Goal: Book appointment/travel/reservation

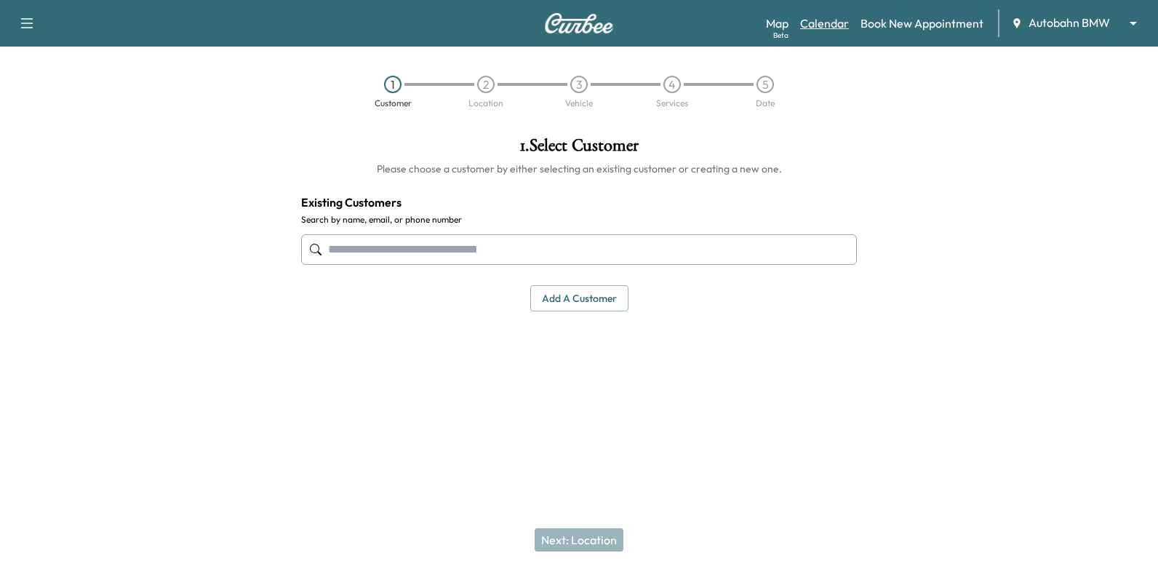
click at [834, 25] on link "Calendar" at bounding box center [824, 23] width 49 height 17
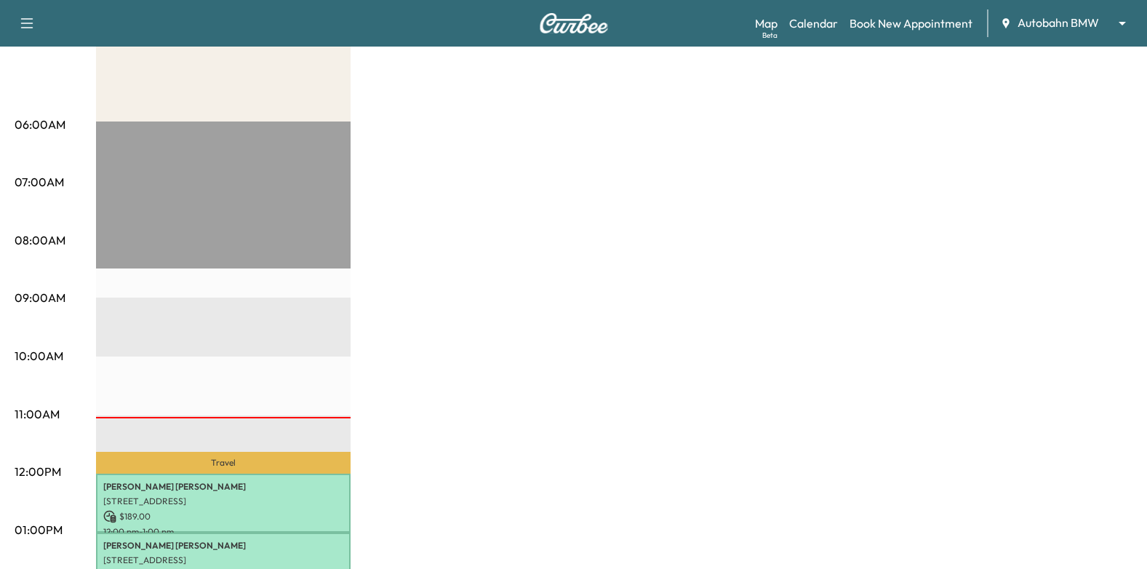
scroll to position [72, 0]
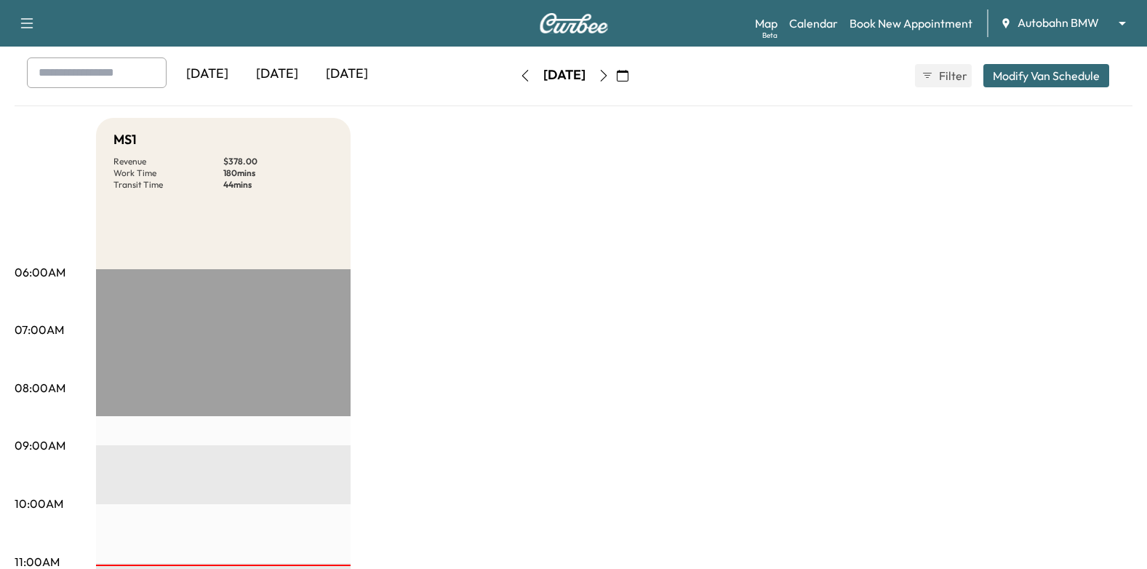
click at [616, 76] on button "button" at bounding box center [603, 75] width 25 height 23
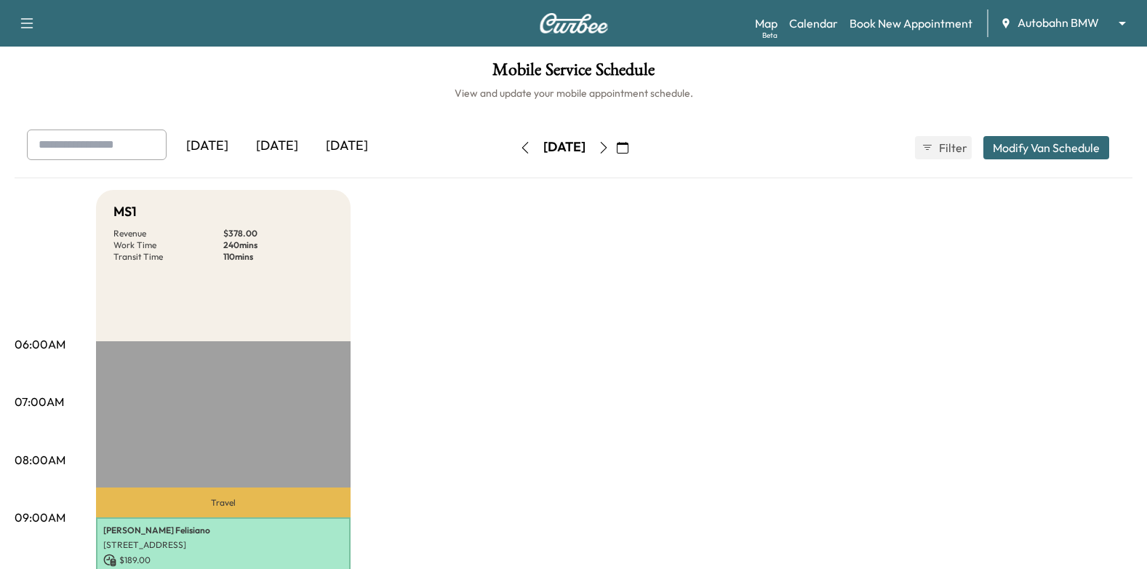
click at [610, 145] on icon "button" at bounding box center [604, 148] width 12 height 12
drag, startPoint x: 649, startPoint y: 150, endPoint x: 647, endPoint y: 180, distance: 30.6
click at [610, 150] on icon "button" at bounding box center [604, 148] width 12 height 12
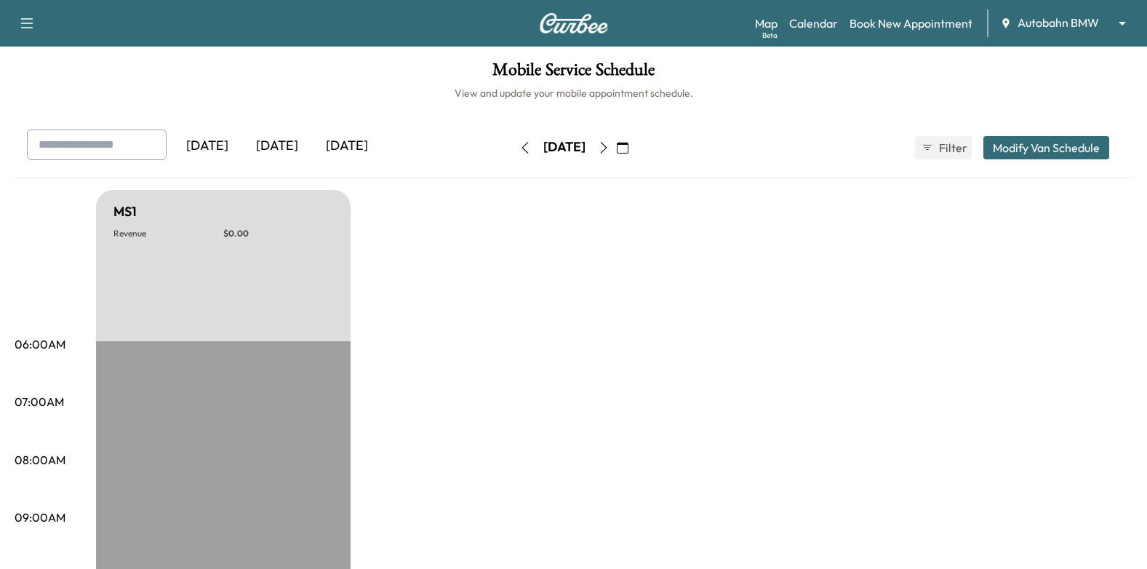
click at [628, 143] on icon "button" at bounding box center [623, 148] width 12 height 12
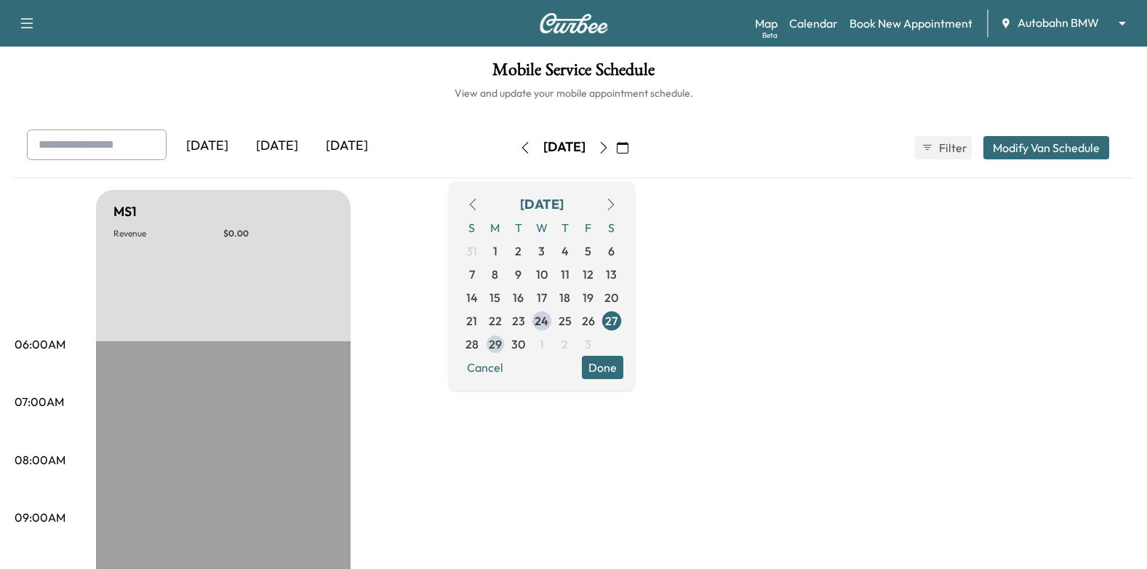
click at [502, 340] on span "29" at bounding box center [495, 343] width 13 height 17
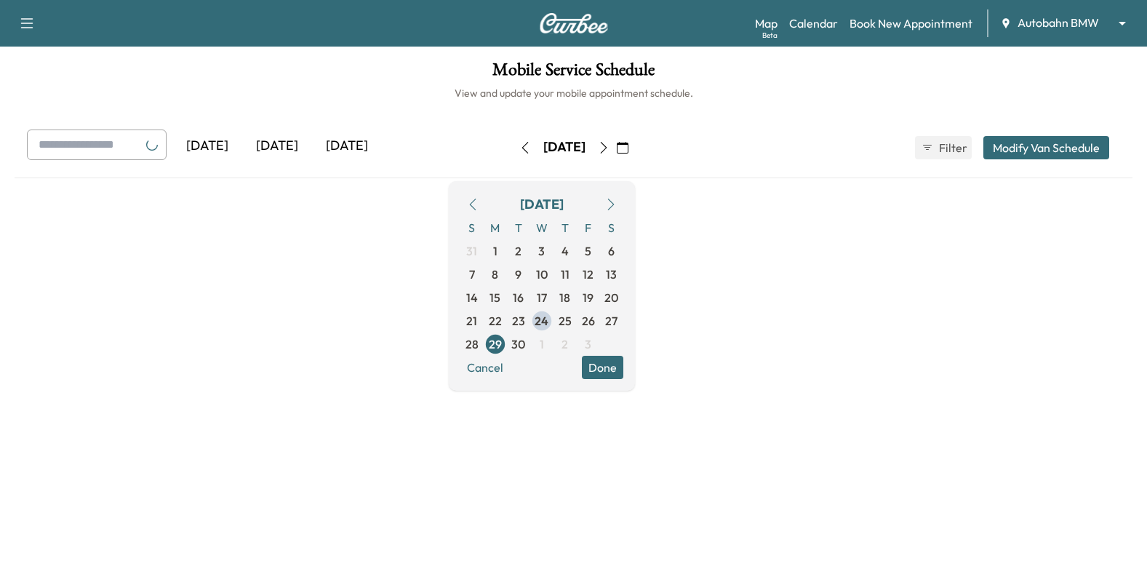
click at [623, 370] on button "Done" at bounding box center [602, 367] width 41 height 23
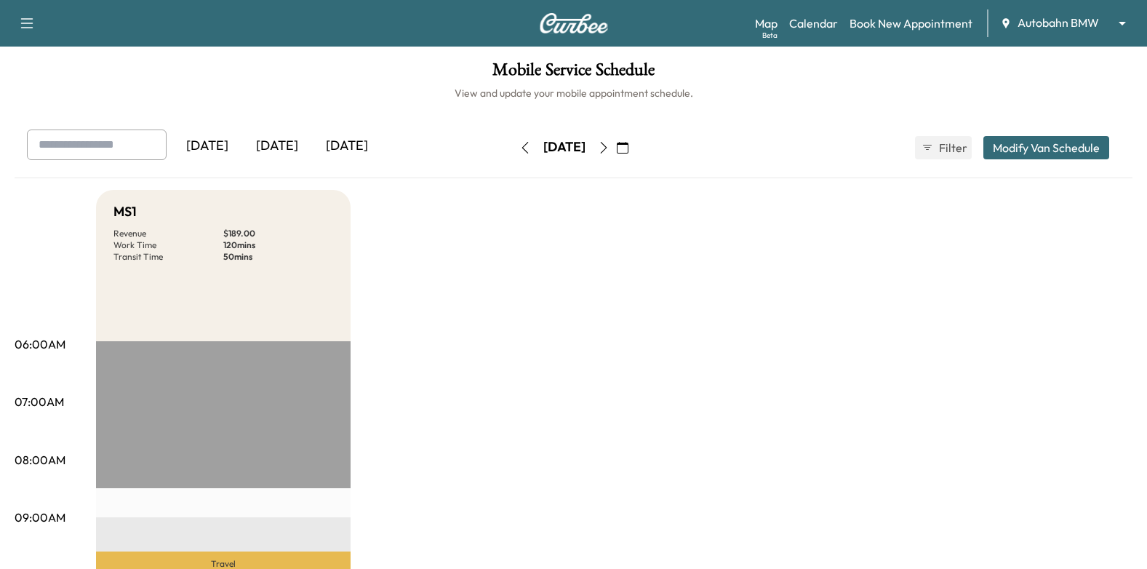
click at [610, 151] on icon "button" at bounding box center [604, 148] width 12 height 12
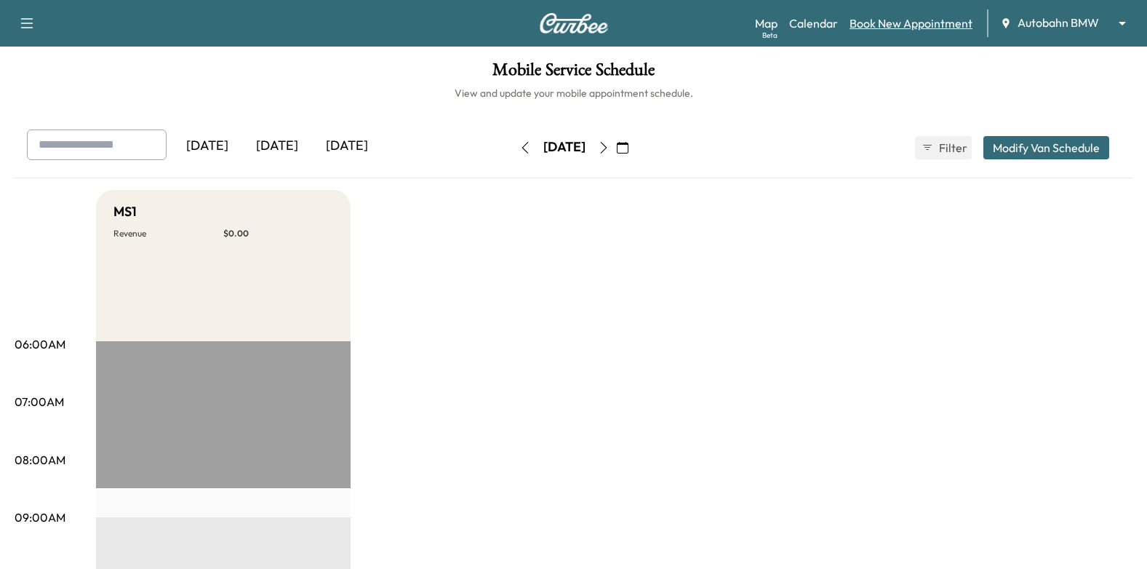
click at [953, 24] on link "Book New Appointment" at bounding box center [911, 23] width 123 height 17
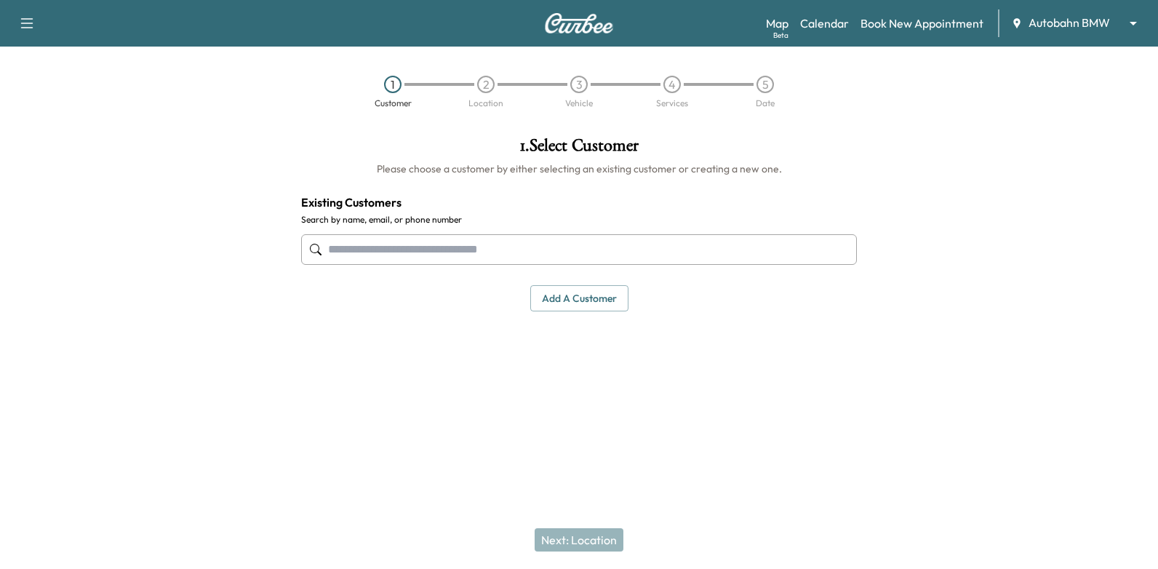
click at [515, 250] on input "text" at bounding box center [579, 249] width 556 height 31
click at [778, 253] on input "text" at bounding box center [579, 249] width 556 height 31
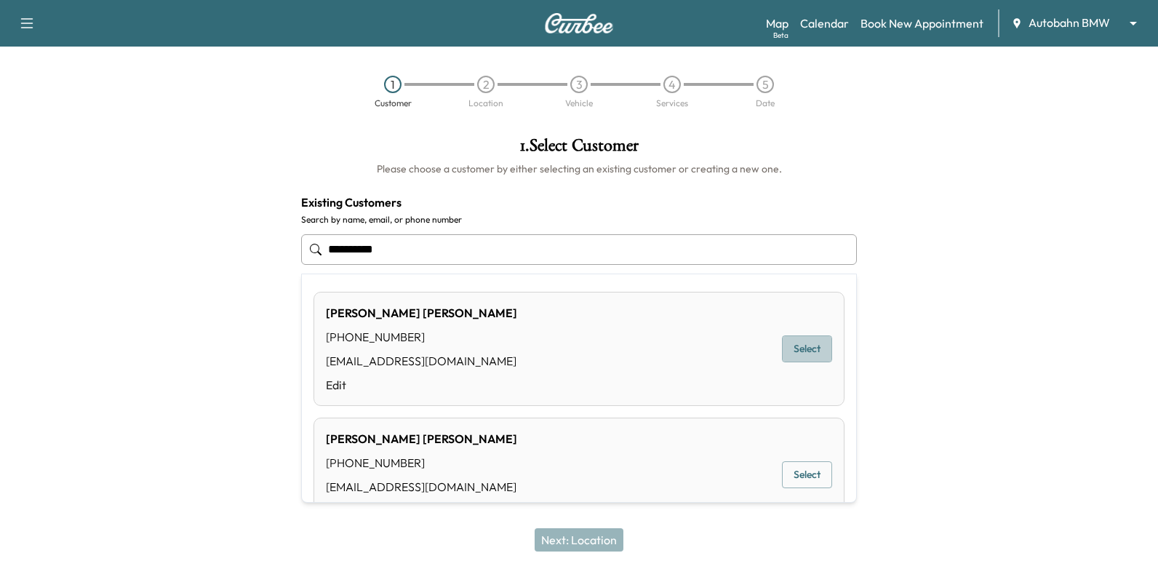
click at [806, 343] on button "Select" at bounding box center [807, 348] width 50 height 27
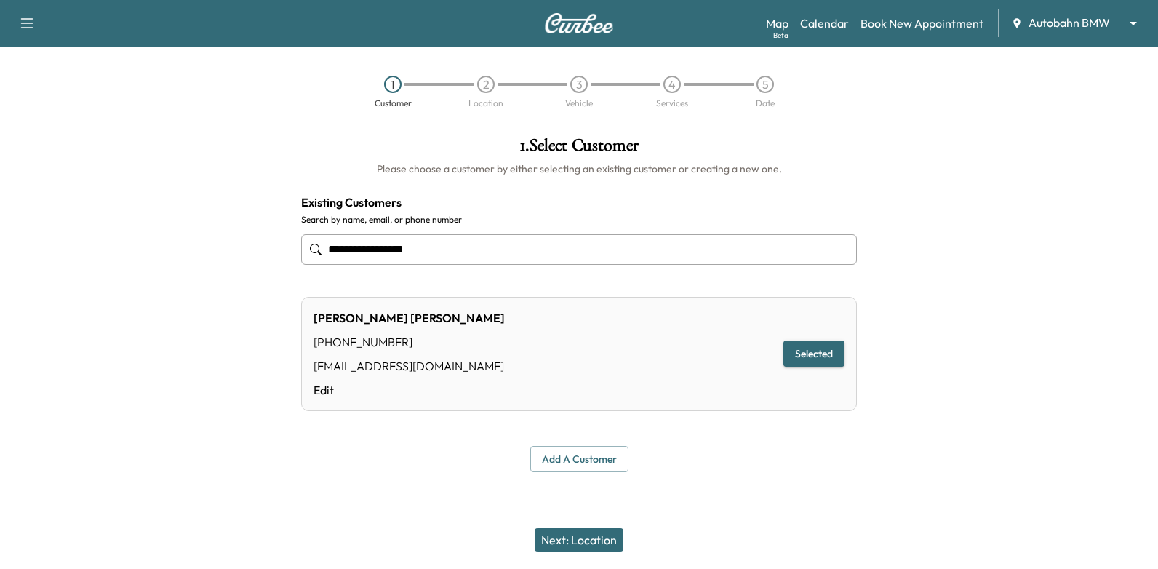
type input "**********"
click at [568, 538] on button "Next: Location" at bounding box center [579, 539] width 89 height 23
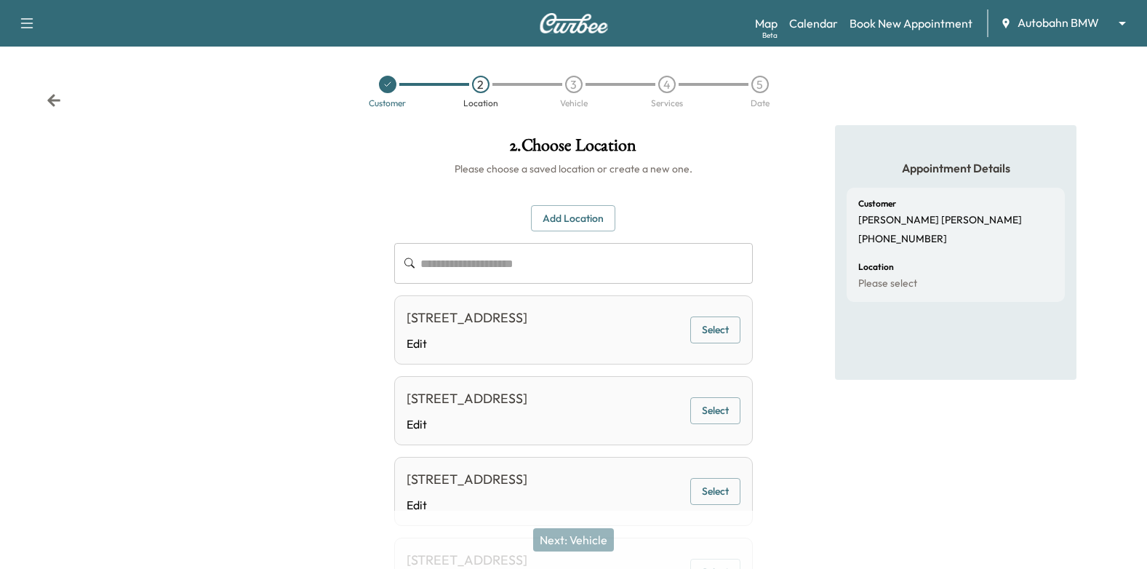
click at [575, 220] on button "Add Location" at bounding box center [573, 218] width 84 height 27
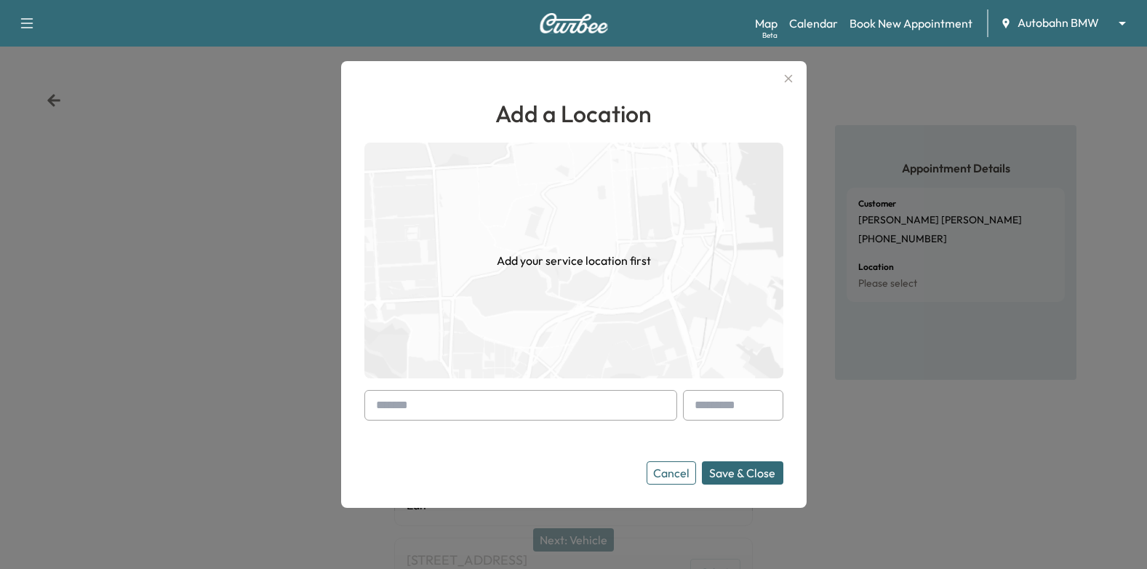
click at [539, 417] on input "text" at bounding box center [520, 405] width 313 height 31
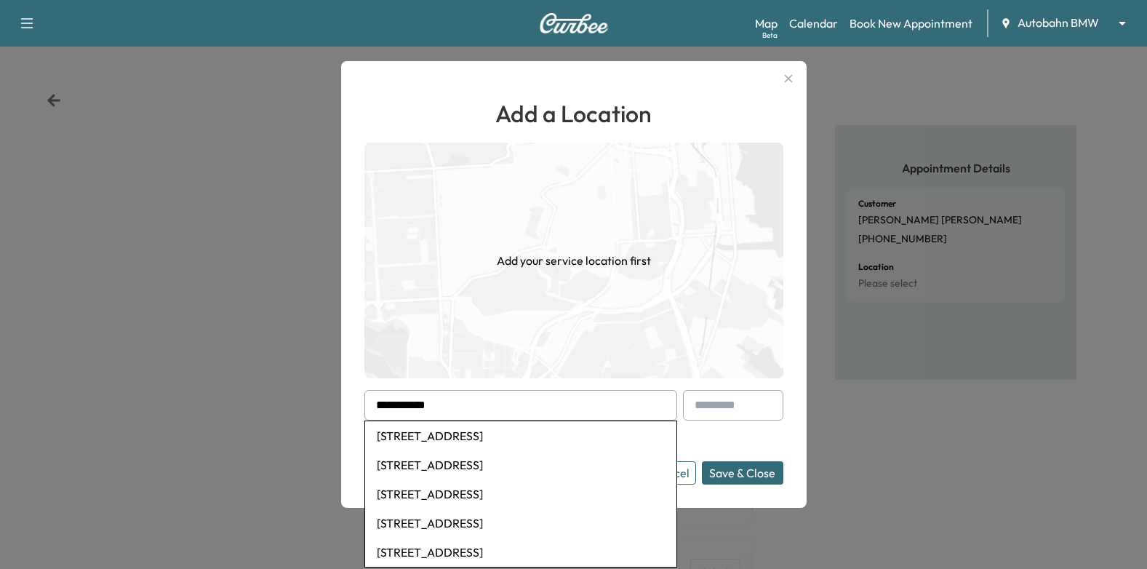
click at [542, 437] on li "[STREET_ADDRESS]" at bounding box center [520, 435] width 311 height 29
type input "**********"
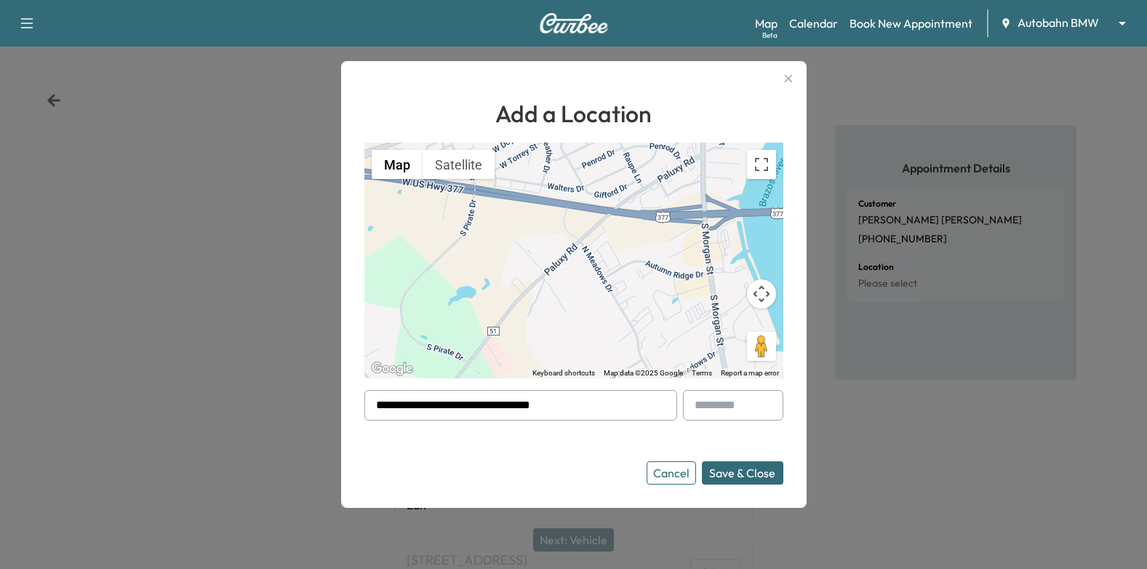
click at [746, 415] on input "text" at bounding box center [733, 405] width 100 height 31
click at [580, 447] on form "**********" at bounding box center [573, 437] width 419 height 95
click at [746, 478] on button "Save & Close" at bounding box center [742, 472] width 81 height 23
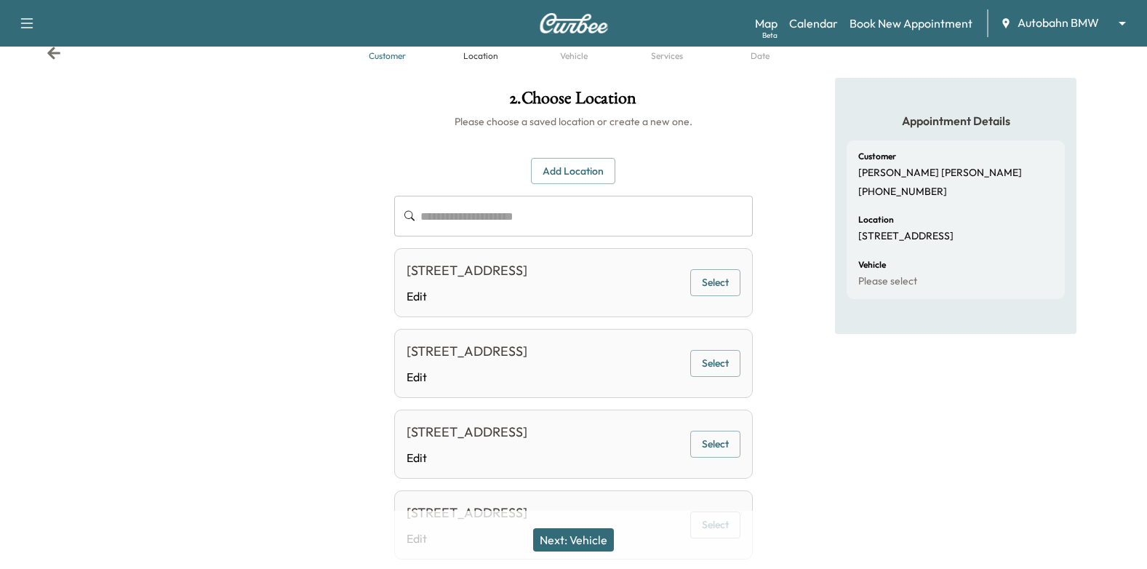
scroll to position [73, 0]
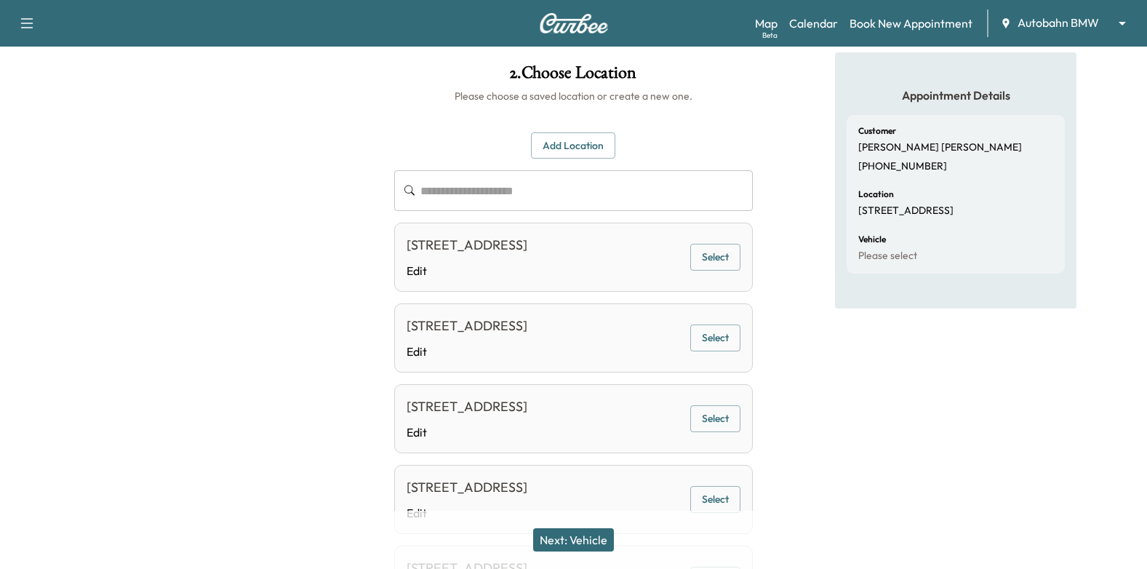
drag, startPoint x: 578, startPoint y: 539, endPoint x: 575, endPoint y: 449, distance: 90.3
click at [578, 538] on button "Next: Vehicle" at bounding box center [573, 539] width 81 height 23
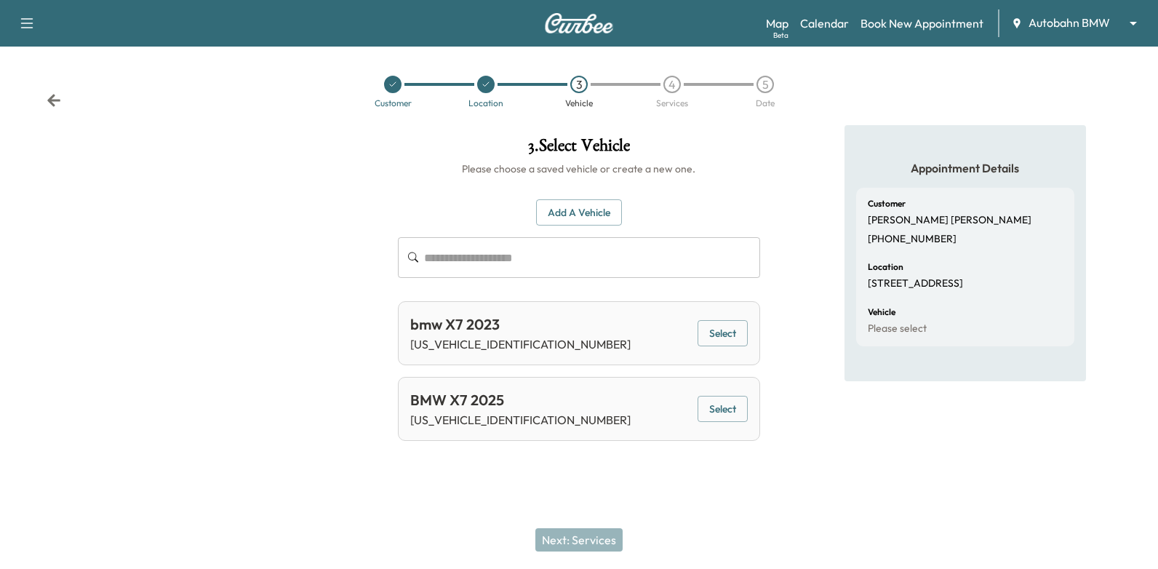
click at [708, 408] on button "Select" at bounding box center [723, 409] width 50 height 27
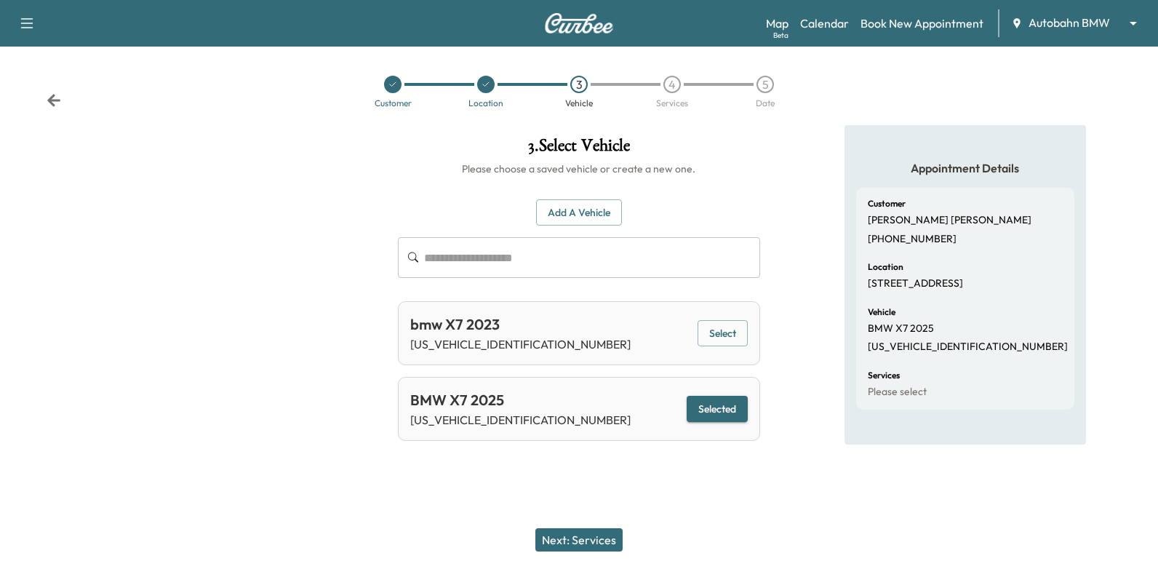
click at [608, 529] on button "Next: Services" at bounding box center [578, 539] width 87 height 23
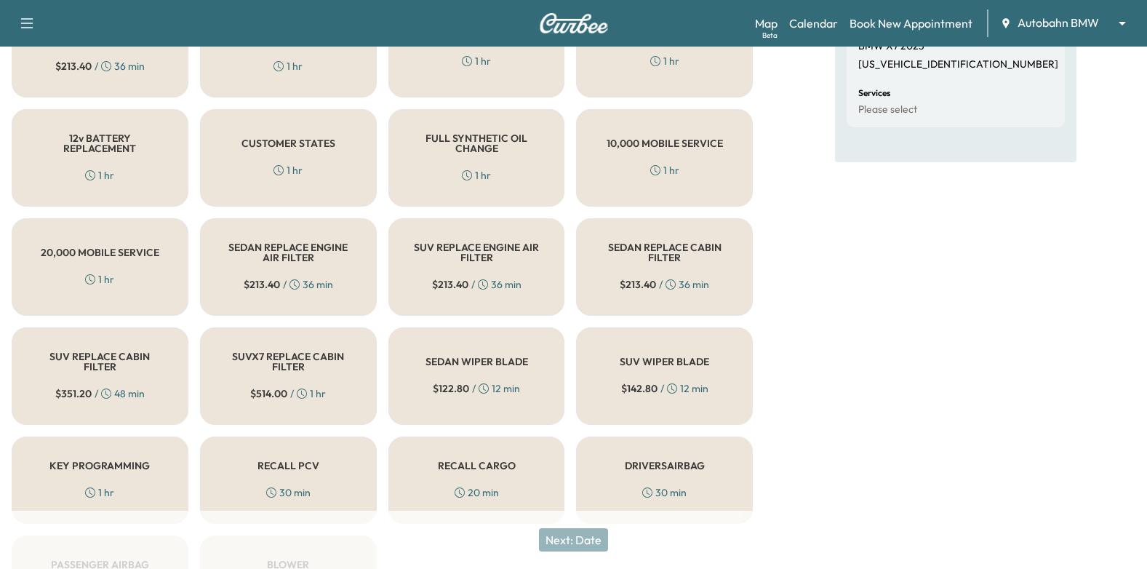
scroll to position [145, 0]
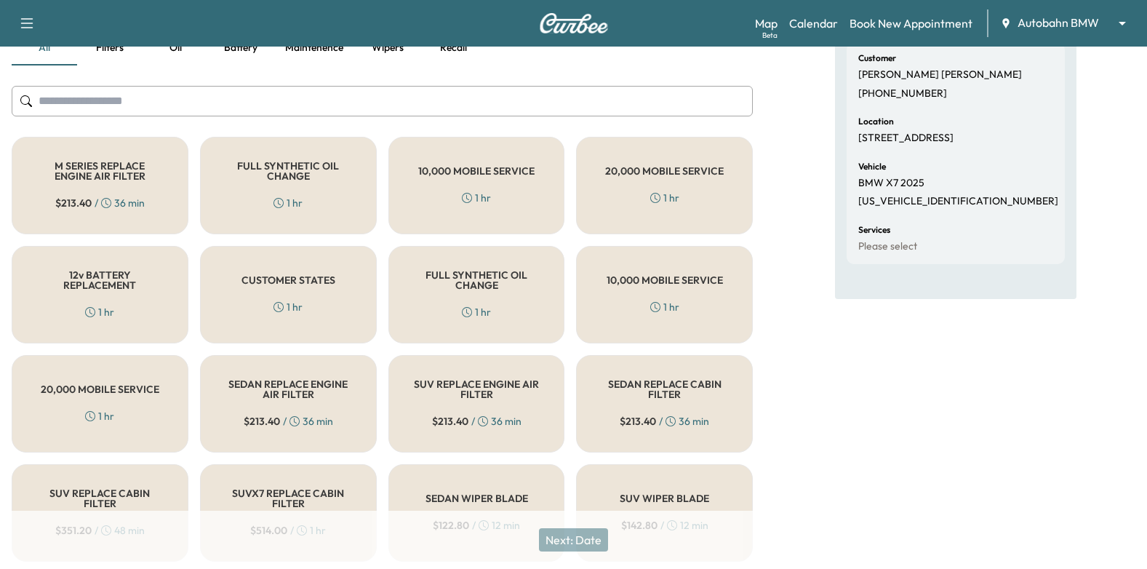
click at [510, 296] on div "FULL SYNTHETIC OIL CHANGE 1 hr" at bounding box center [476, 294] width 177 height 97
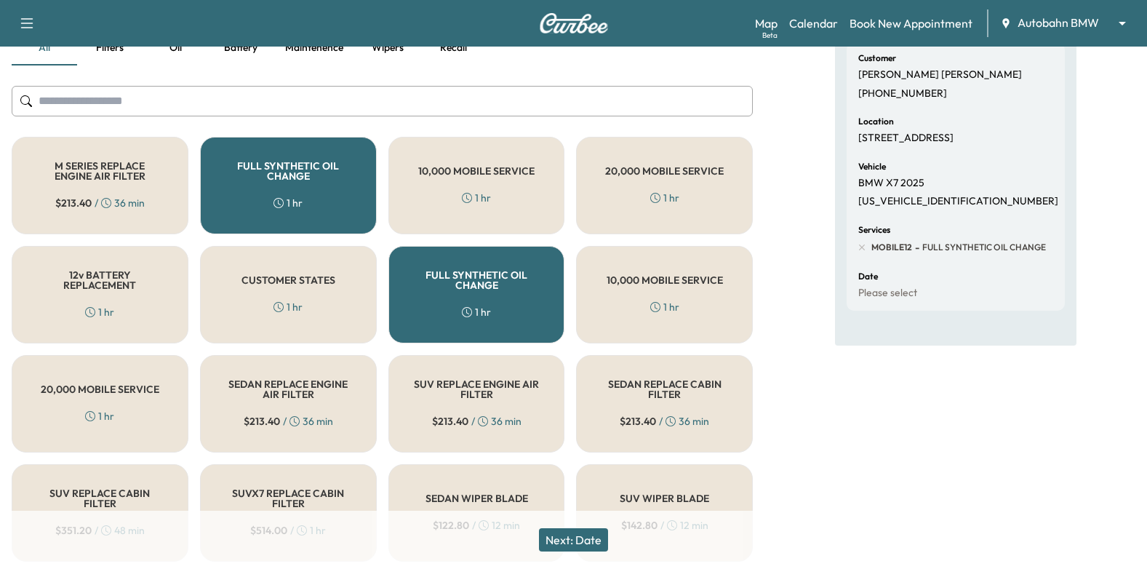
drag, startPoint x: 595, startPoint y: 544, endPoint x: 604, endPoint y: 503, distance: 41.8
click at [594, 544] on button "Next: Date" at bounding box center [573, 539] width 69 height 23
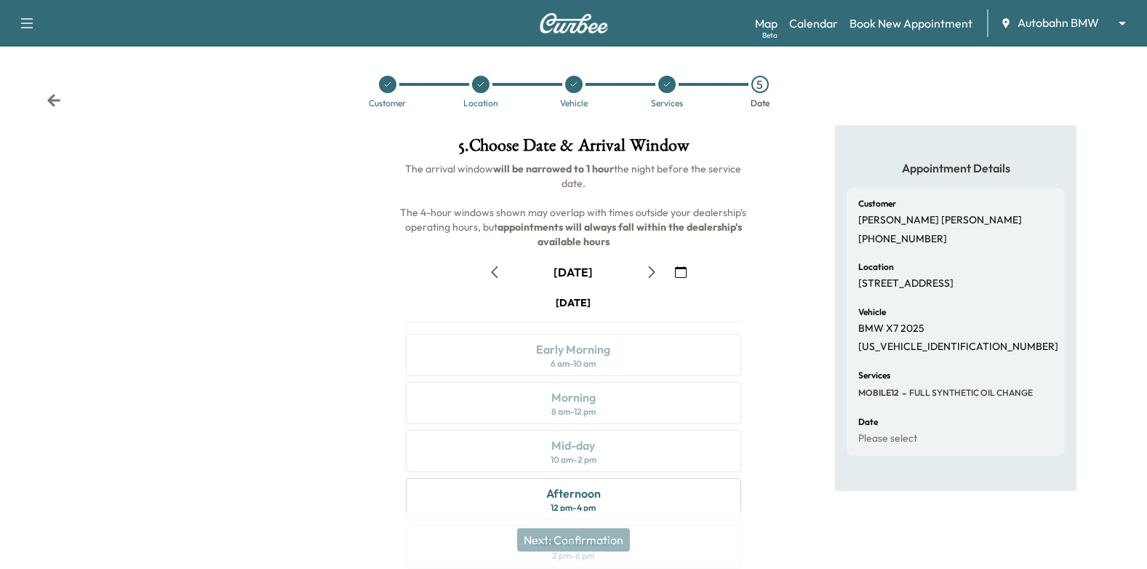
click at [678, 271] on icon "button" at bounding box center [681, 272] width 12 height 12
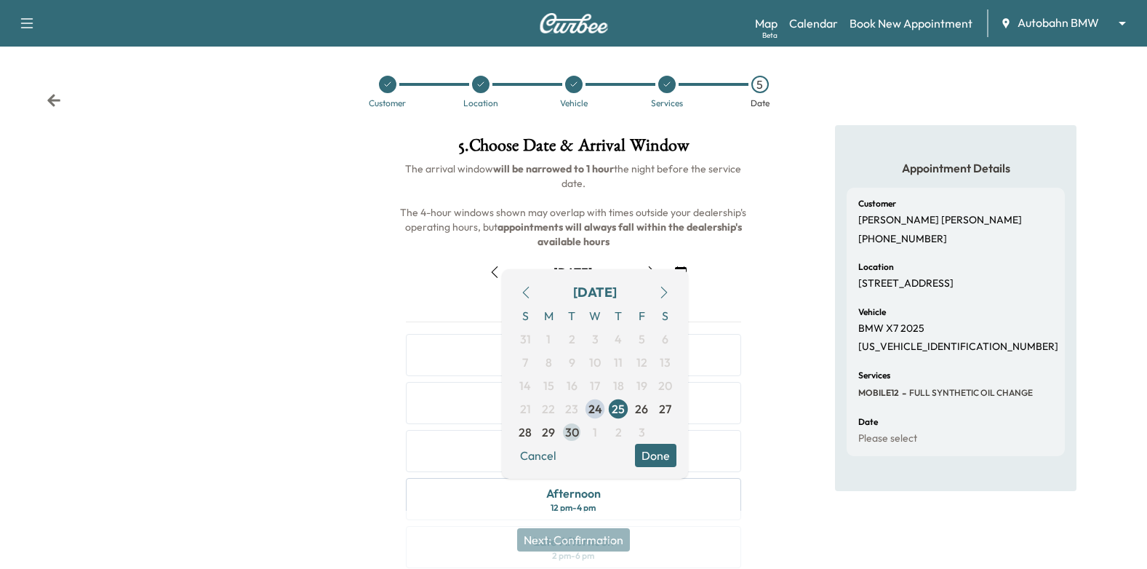
click at [572, 436] on span "30" at bounding box center [572, 431] width 14 height 17
click at [670, 458] on button "Done" at bounding box center [655, 455] width 41 height 23
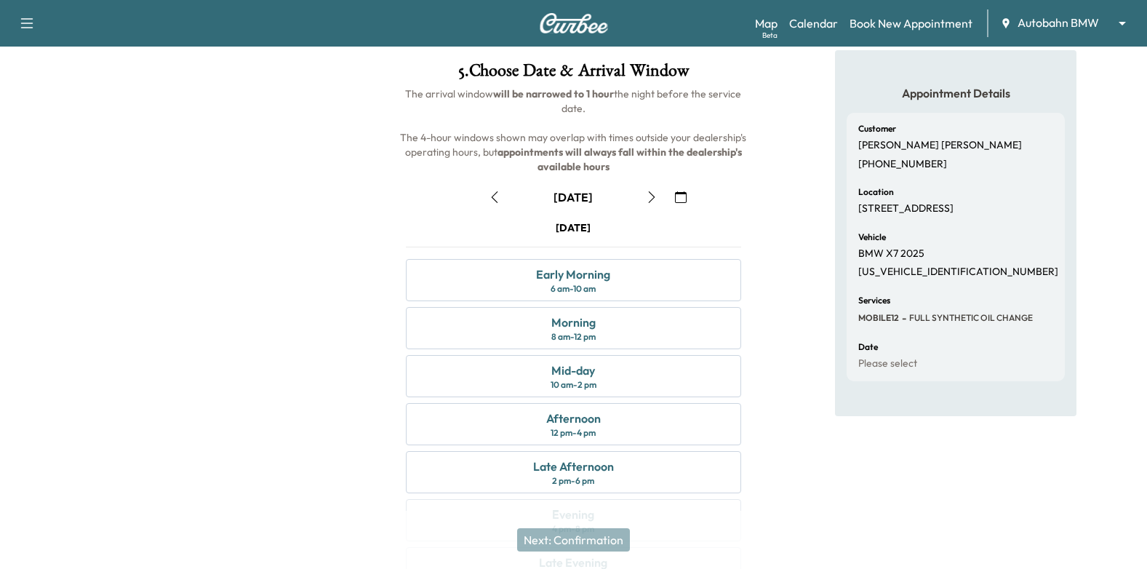
scroll to position [145, 0]
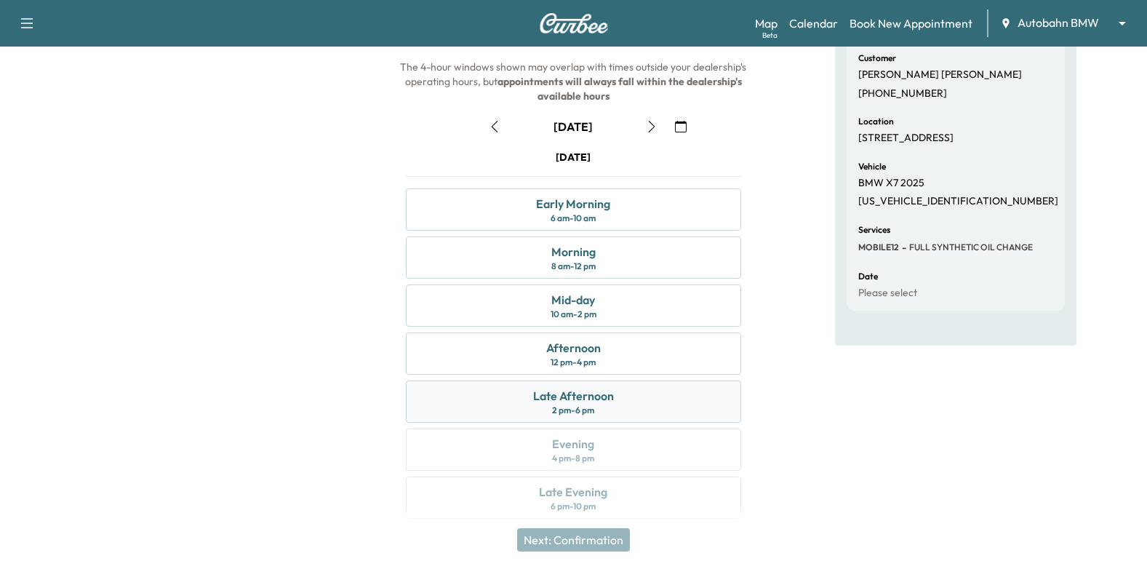
click at [700, 394] on div "Late Afternoon 2 pm - 6 pm" at bounding box center [574, 401] width 336 height 42
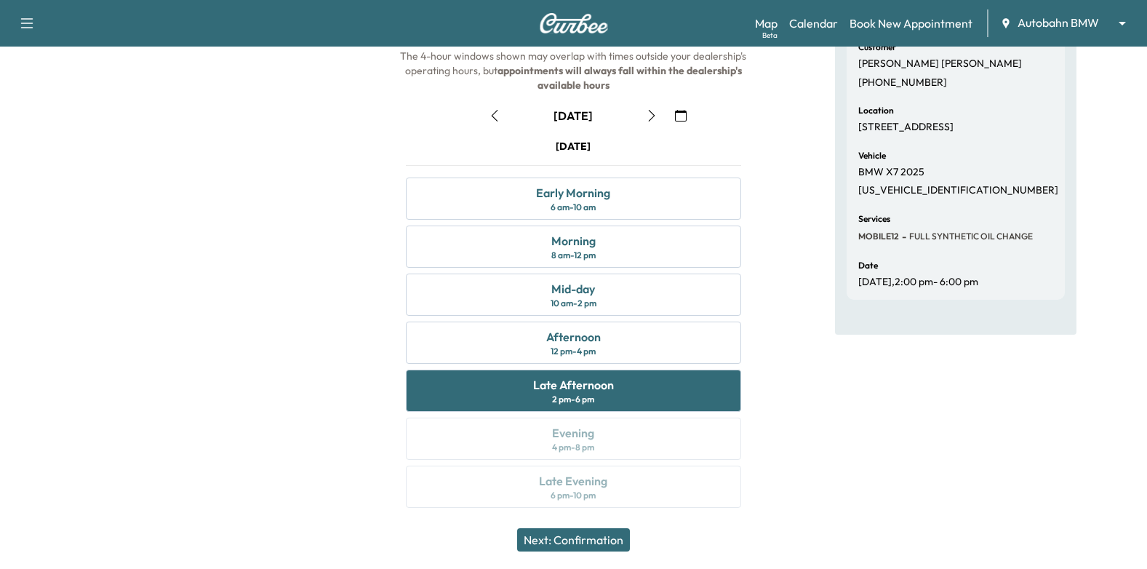
scroll to position [159, 0]
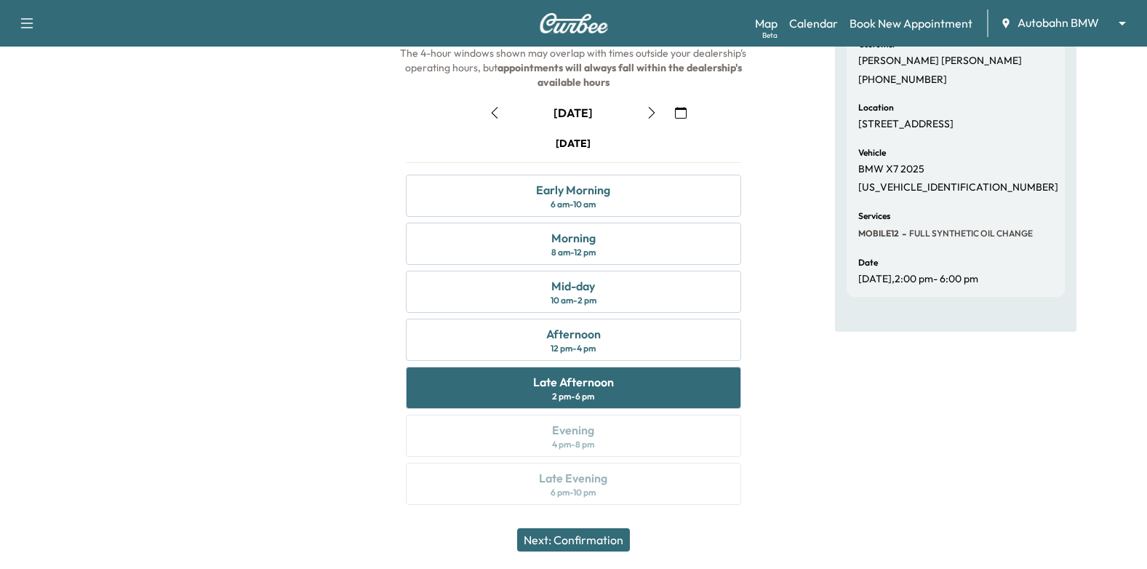
click at [612, 546] on button "Next: Confirmation" at bounding box center [573, 539] width 113 height 23
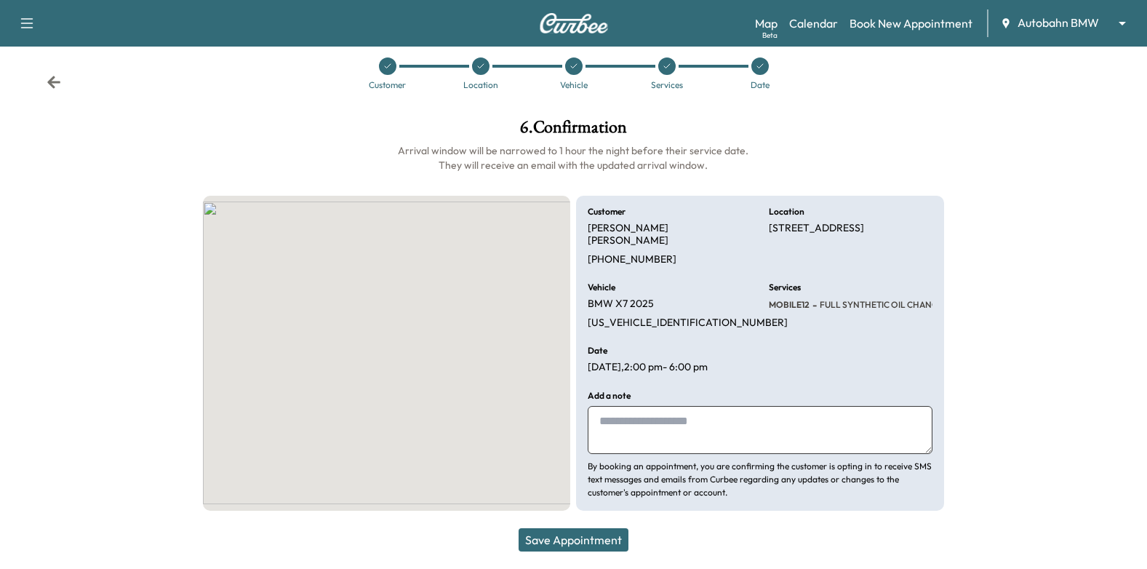
scroll to position [5, 0]
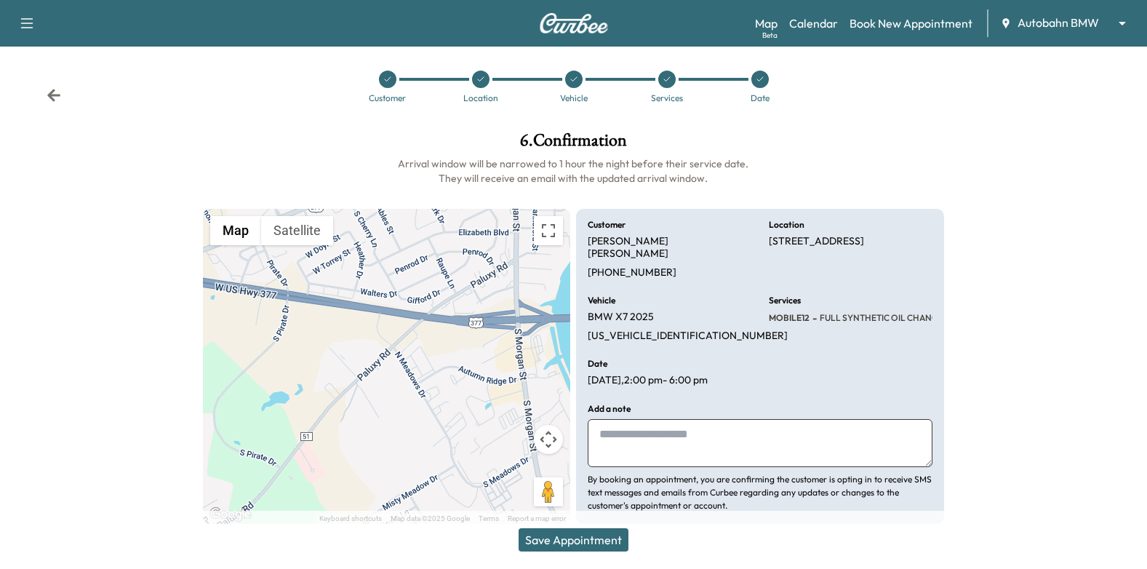
click at [674, 424] on textarea at bounding box center [760, 443] width 345 height 48
type textarea "**********"
click at [557, 540] on button "Save Appointment" at bounding box center [574, 539] width 110 height 23
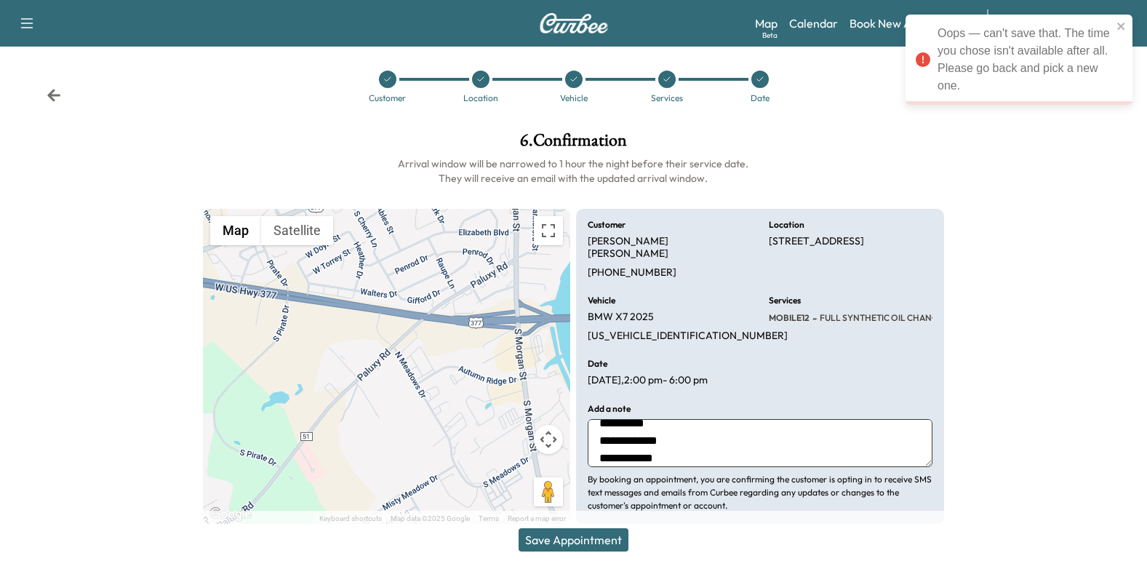
click at [1069, 347] on div at bounding box center [1051, 327] width 191 height 415
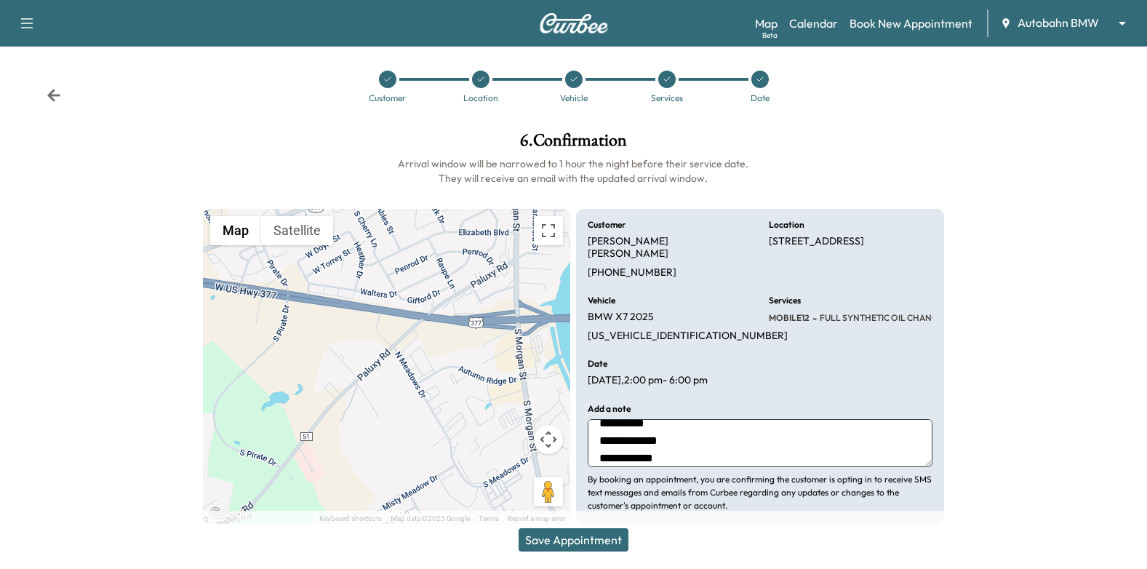
click at [756, 79] on icon at bounding box center [760, 79] width 9 height 9
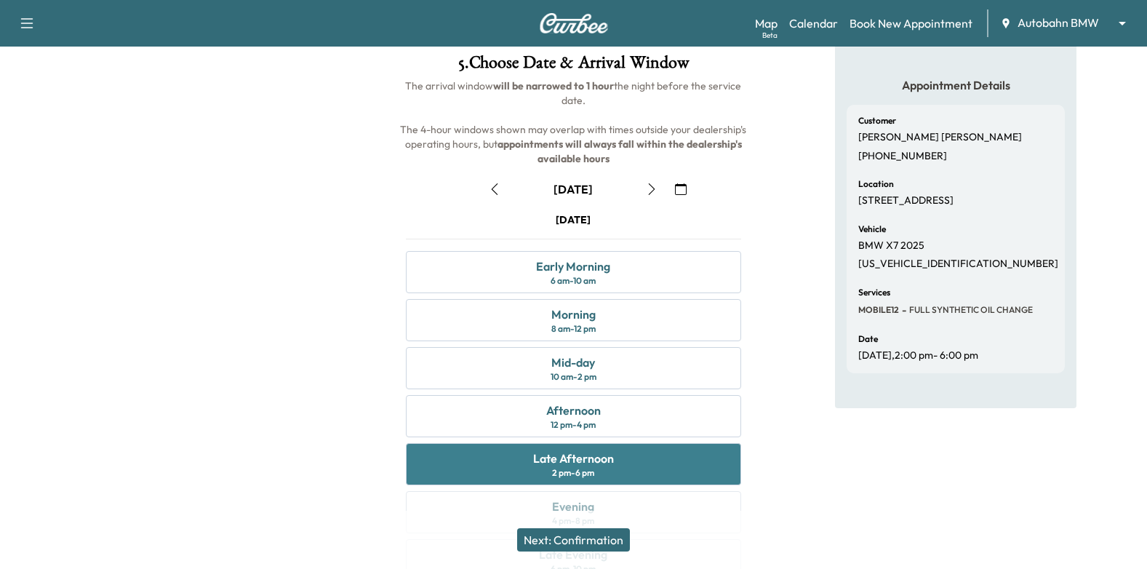
scroll to position [145, 0]
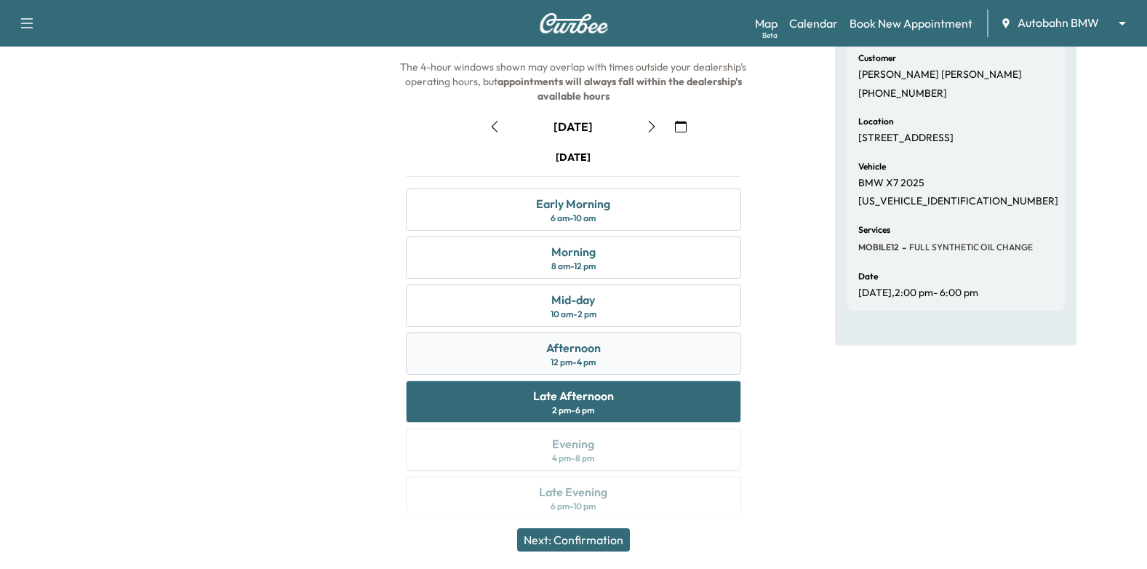
click at [614, 338] on div "Afternoon 12 pm - 4 pm" at bounding box center [574, 353] width 336 height 42
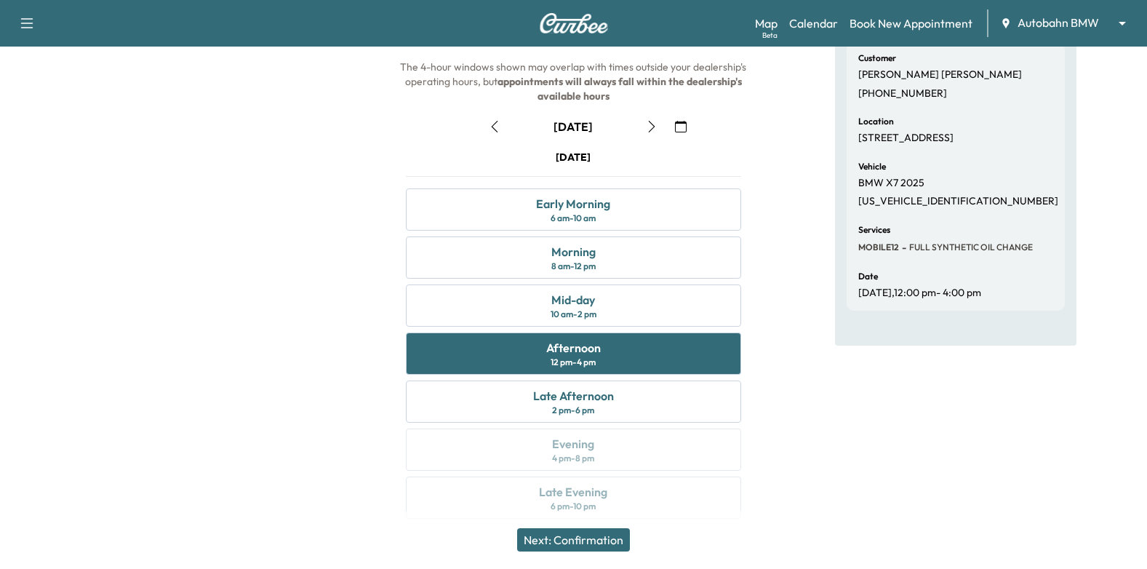
click at [597, 538] on button "Next: Confirmation" at bounding box center [573, 539] width 113 height 23
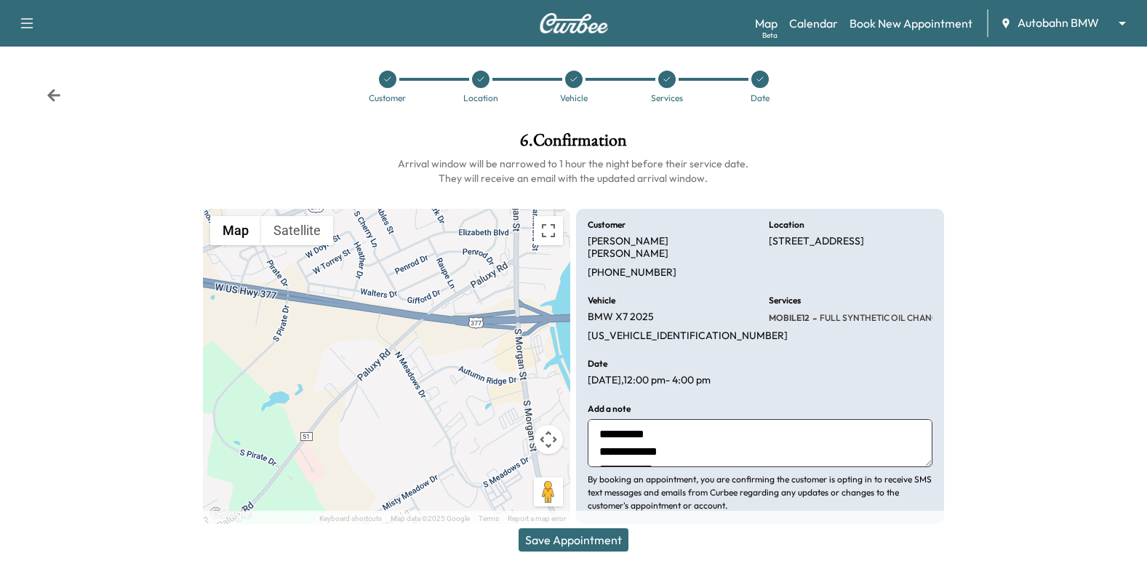
click at [599, 536] on button "Save Appointment" at bounding box center [574, 539] width 110 height 23
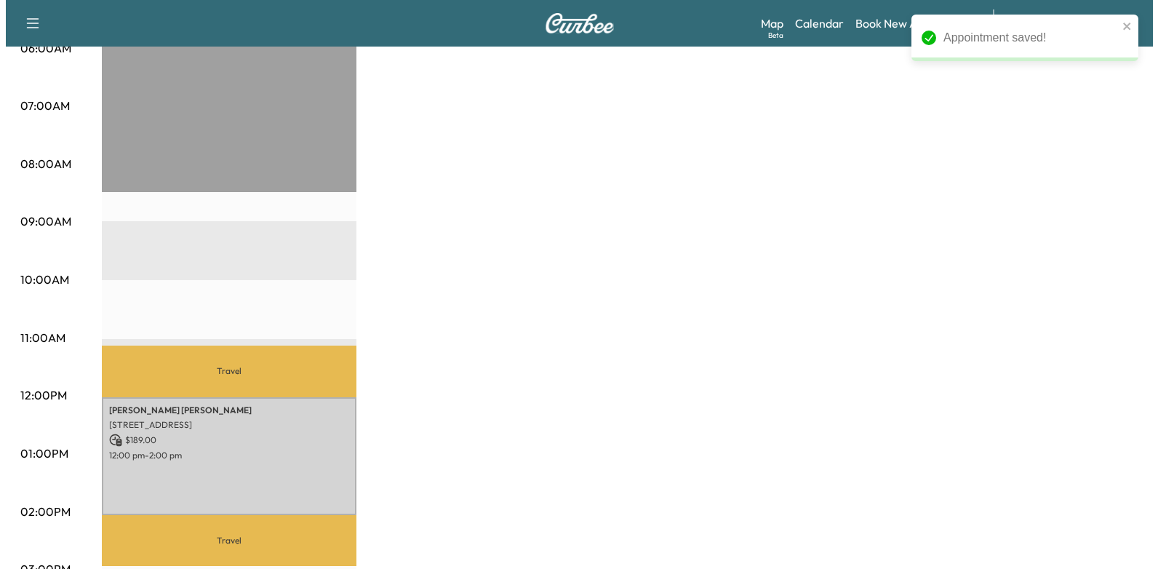
scroll to position [364, 0]
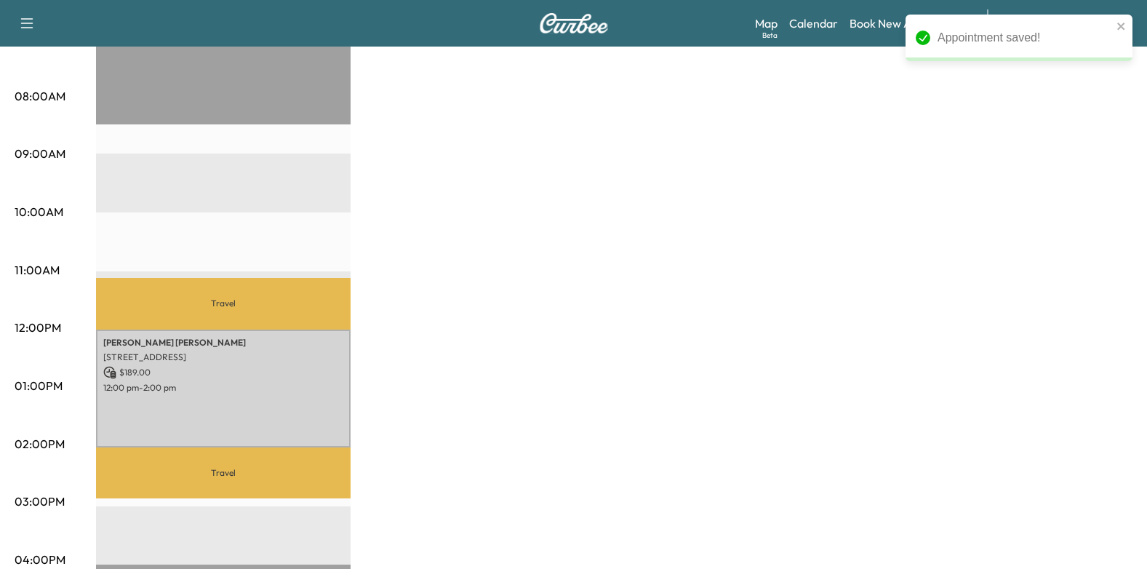
click at [281, 399] on div "[PERSON_NAME] [STREET_ADDRESS] $ 189.00 12:00 pm - 2:00 pm" at bounding box center [223, 389] width 255 height 118
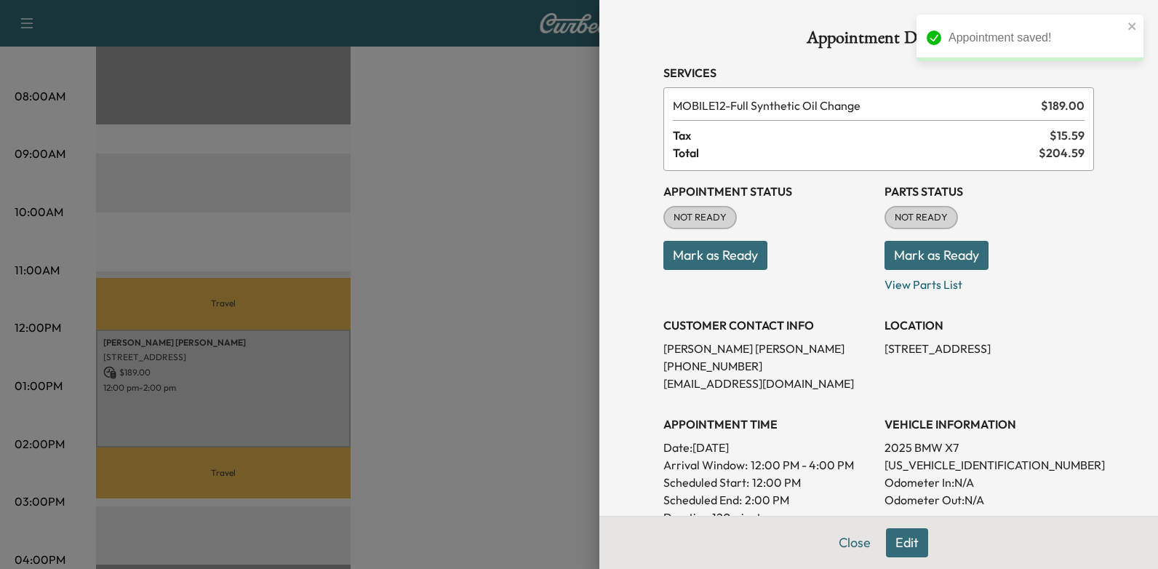
click at [711, 258] on button "Mark as Ready" at bounding box center [715, 255] width 104 height 29
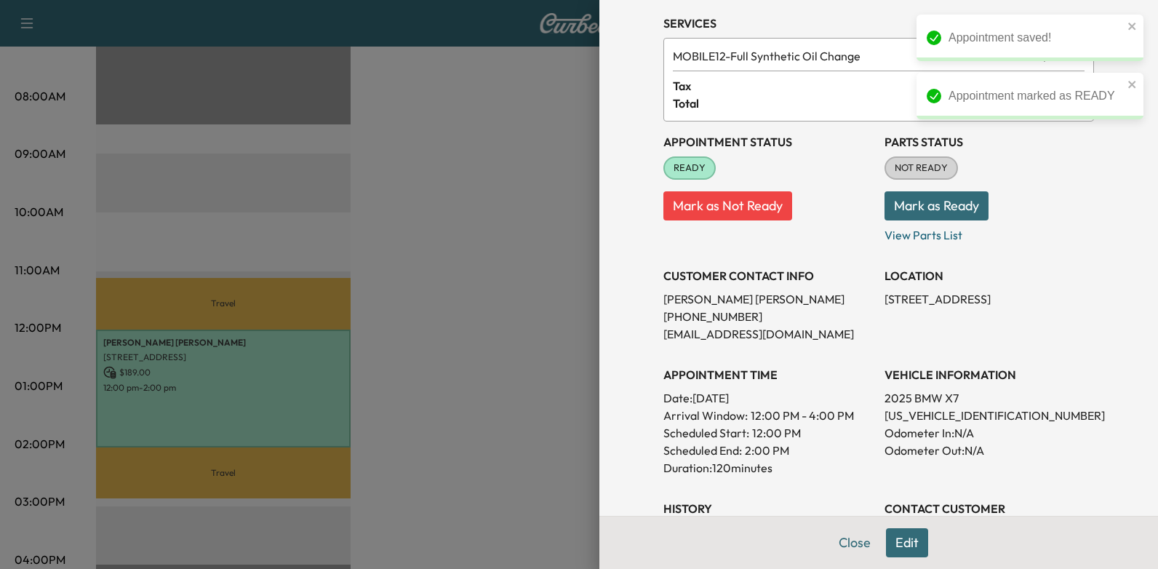
scroll to position [73, 0]
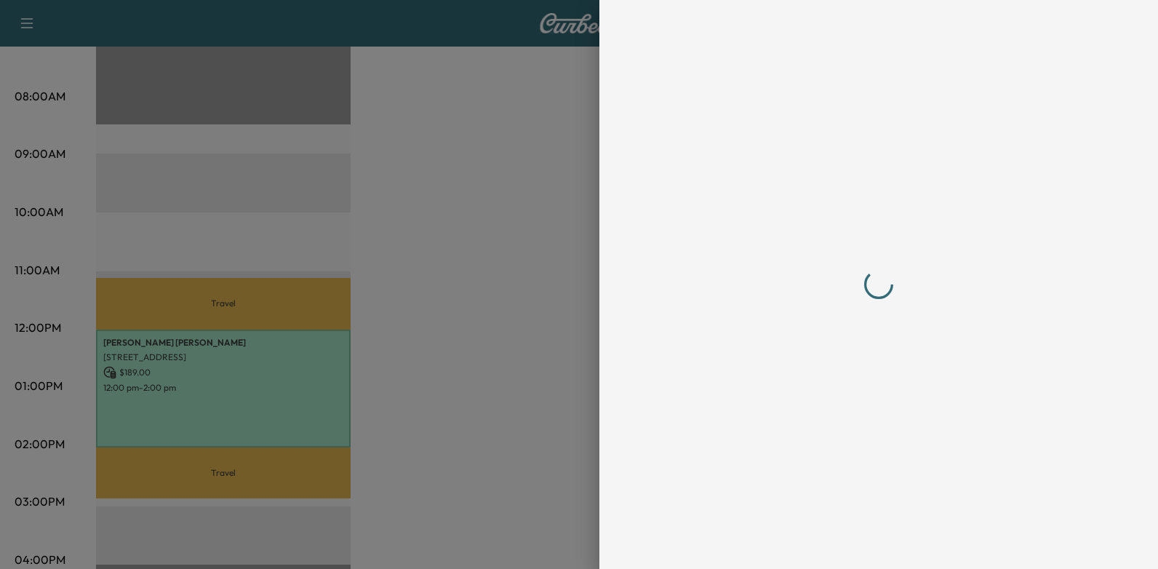
click at [726, 409] on div at bounding box center [878, 284] width 431 height 511
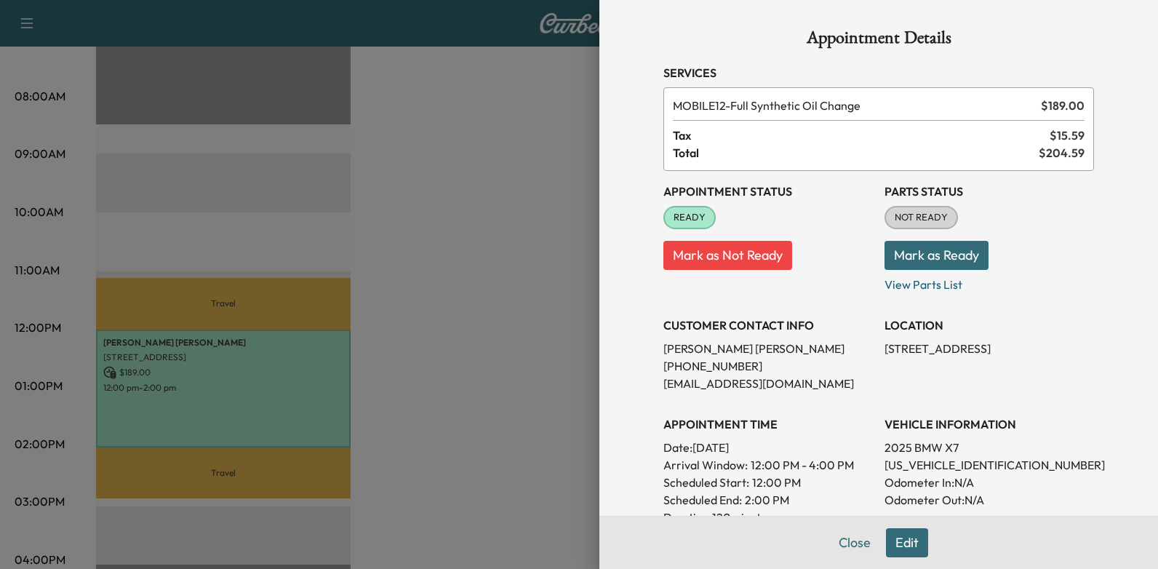
drag, startPoint x: 684, startPoint y: 445, endPoint x: 806, endPoint y: 449, distance: 122.3
click at [806, 449] on p "Date: [DATE]" at bounding box center [767, 447] width 209 height 17
drag, startPoint x: 806, startPoint y: 449, endPoint x: 780, endPoint y: 450, distance: 25.5
copy p "[DATE]"
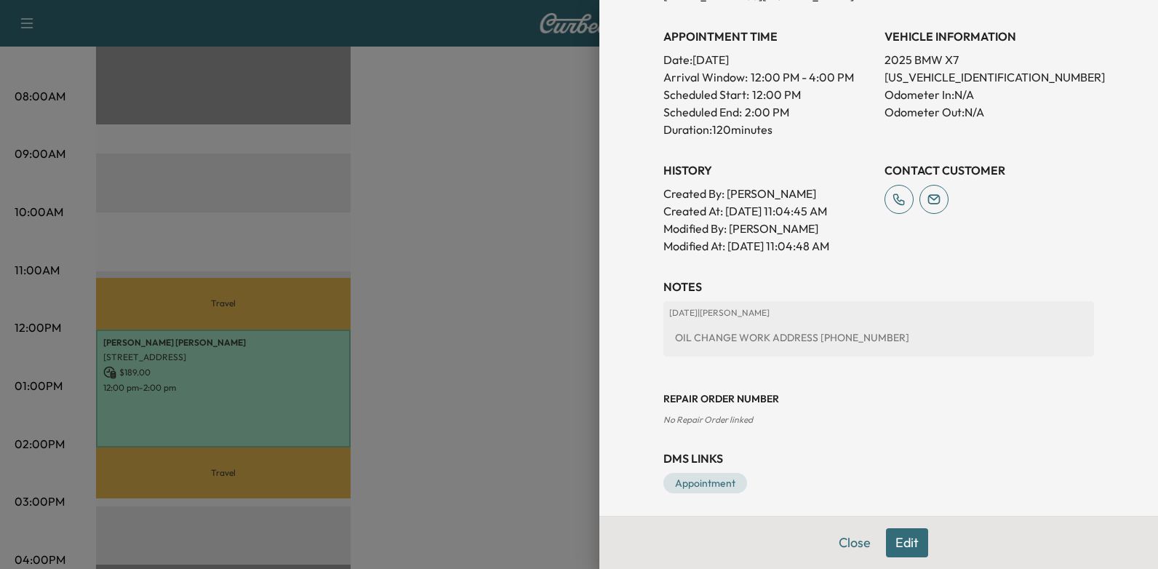
scroll to position [394, 0]
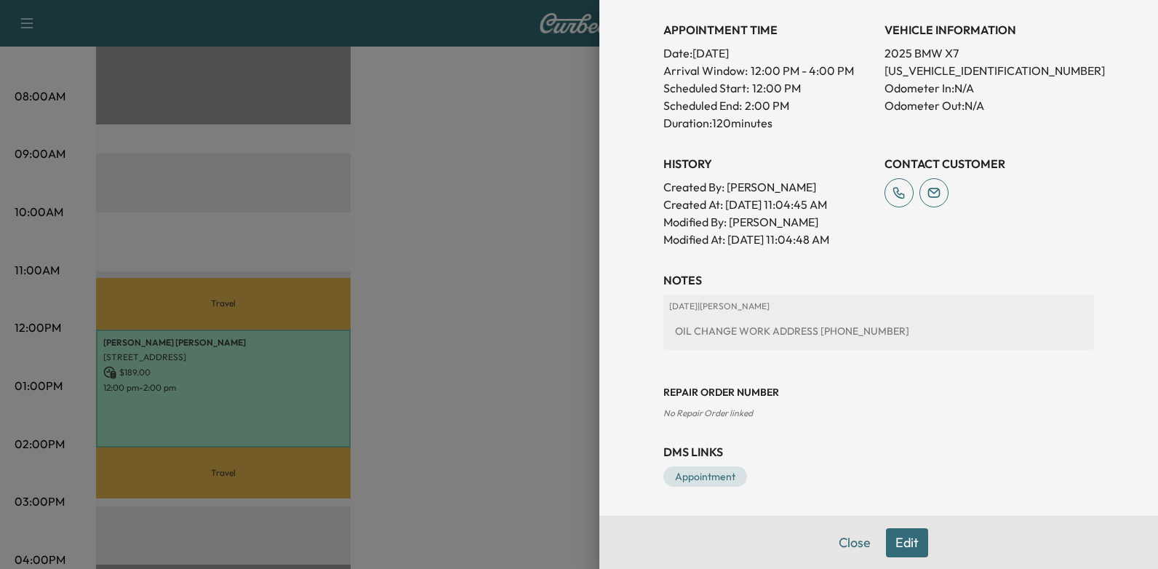
click at [788, 335] on div "OIL CHANGE WORK ADDRESS [PHONE_NUMBER]" at bounding box center [878, 331] width 419 height 26
click at [842, 548] on button "Close" at bounding box center [854, 542] width 51 height 29
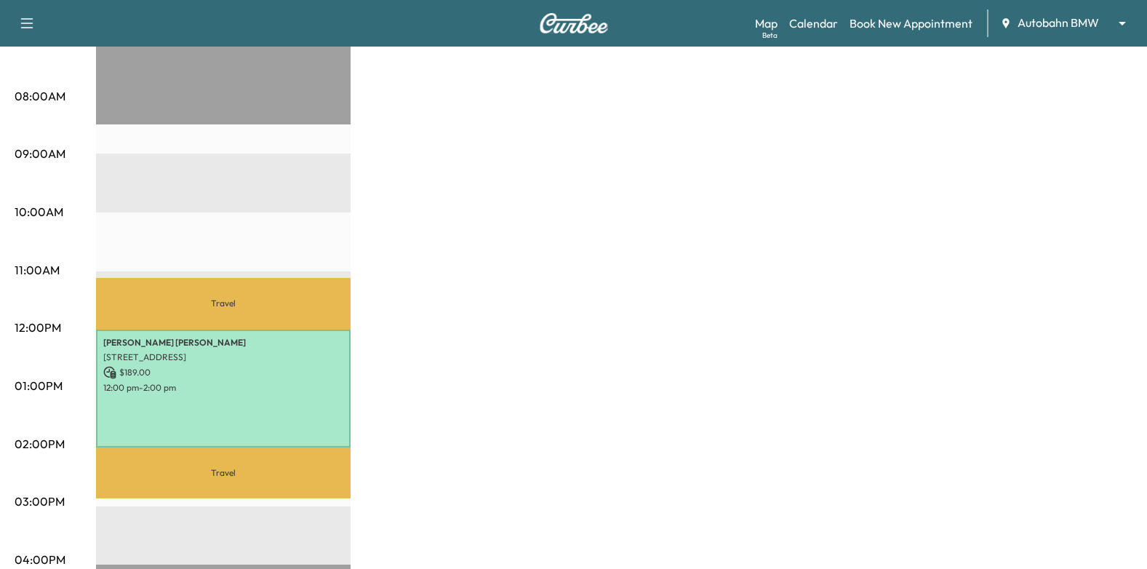
click at [254, 359] on div "[PERSON_NAME] [STREET_ADDRESS] $ 189.00 12:00 pm - 2:00 pm" at bounding box center [223, 389] width 255 height 118
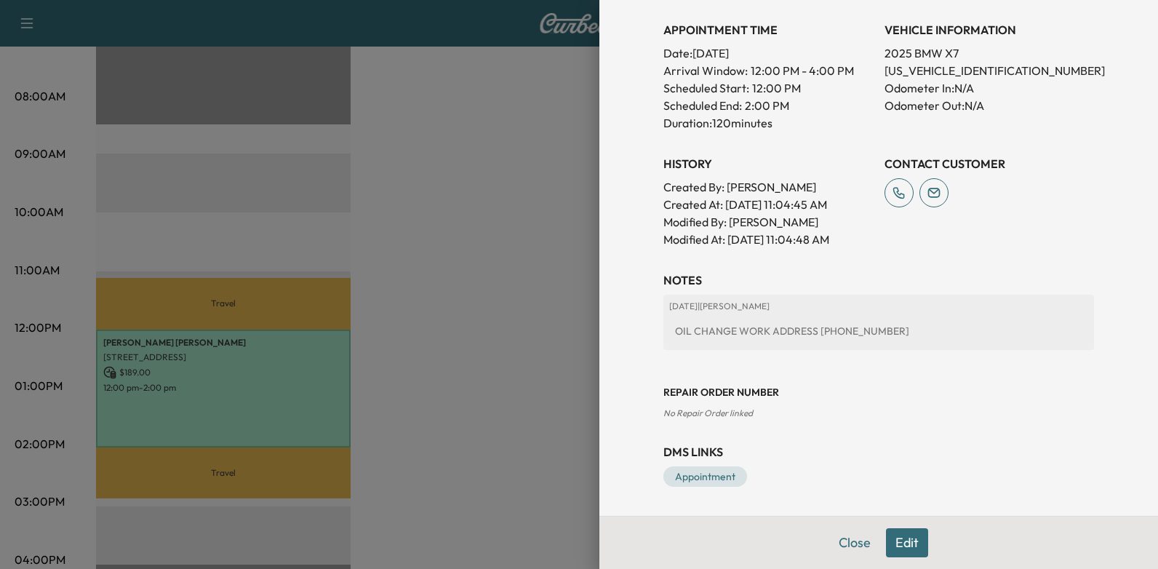
click at [901, 551] on button "Edit" at bounding box center [907, 542] width 42 height 29
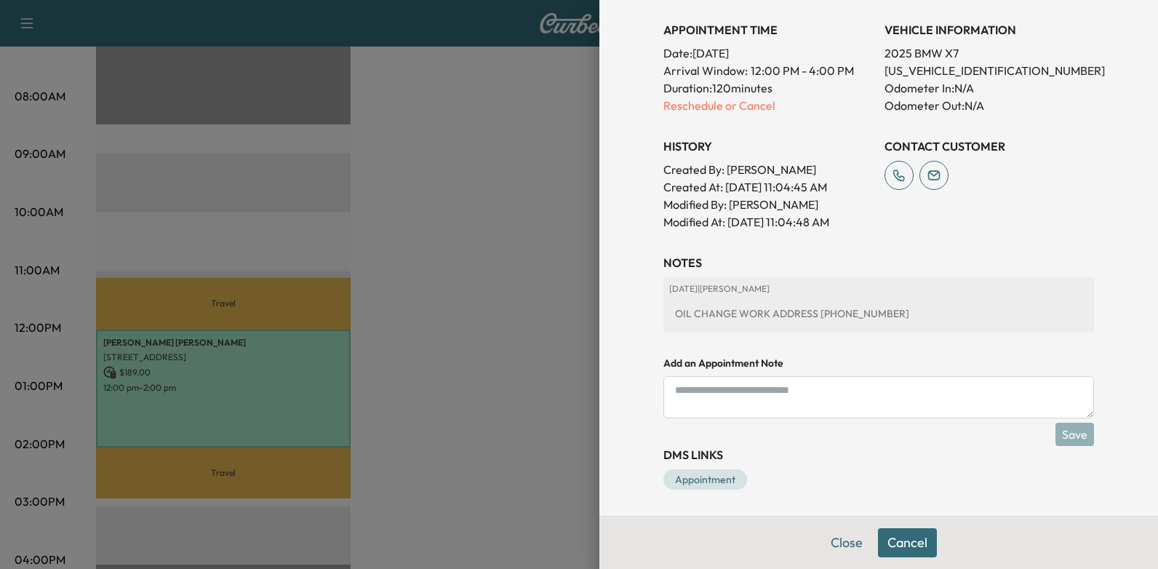
paste textarea "**********"
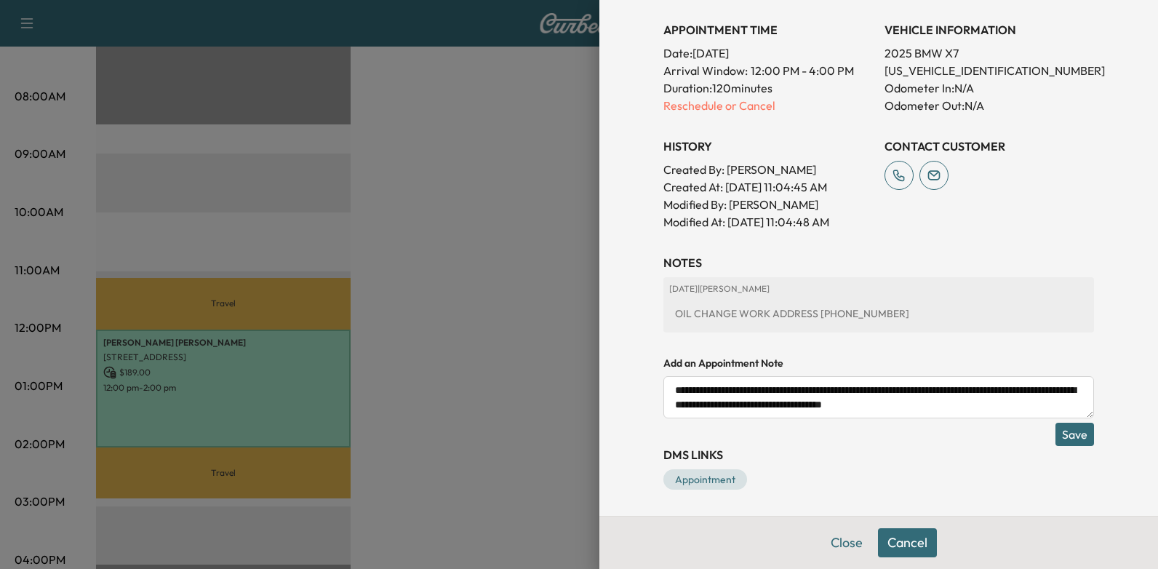
scroll to position [8, 0]
type textarea "**********"
click at [1055, 432] on button "Save" at bounding box center [1074, 434] width 39 height 23
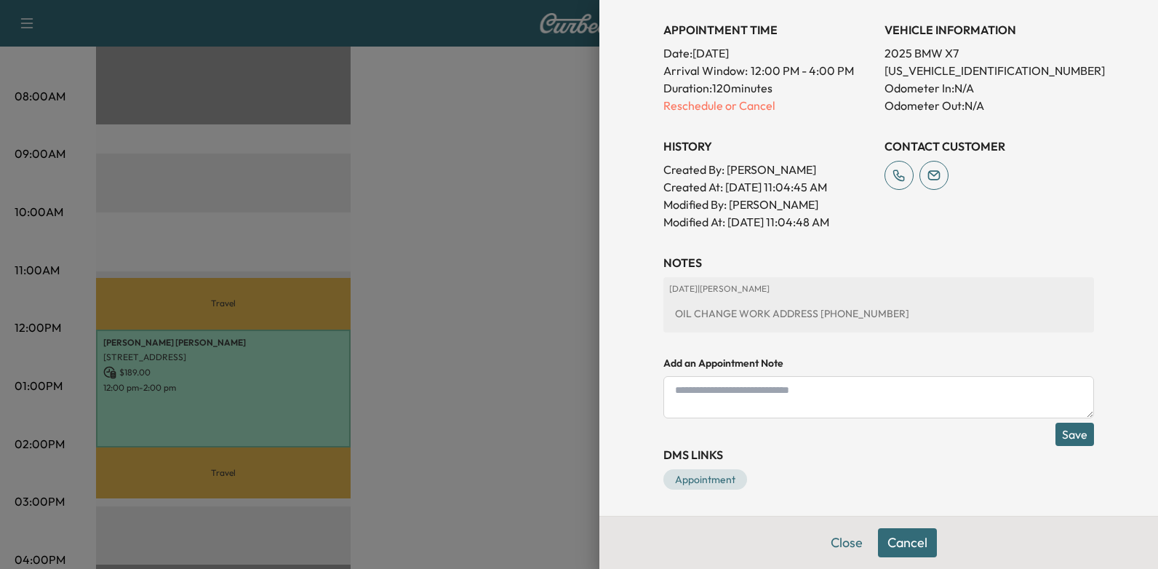
scroll to position [0, 0]
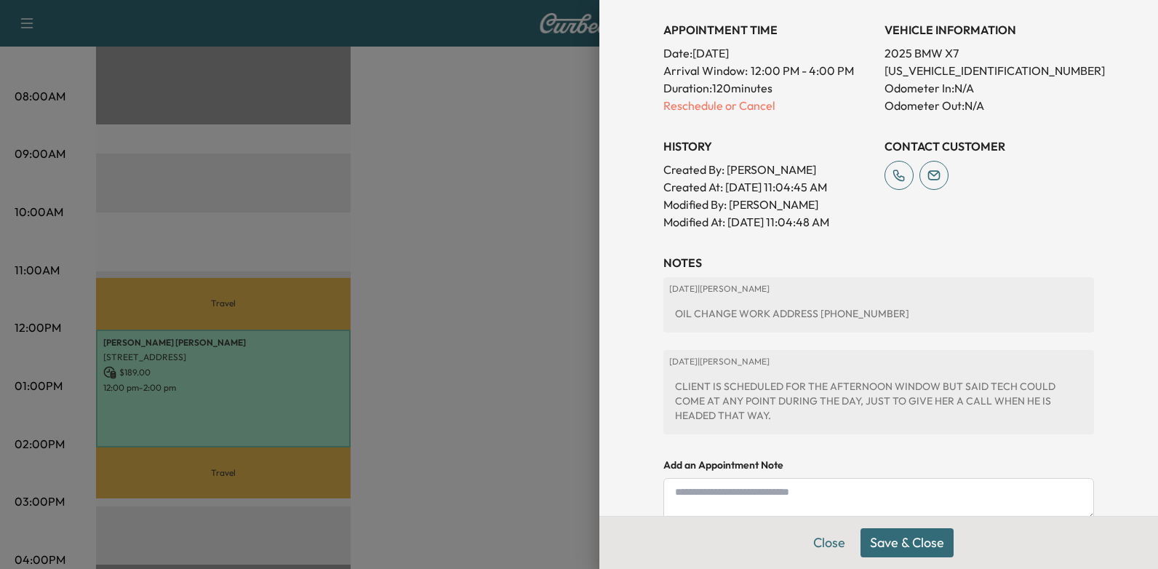
click at [899, 552] on button "Save & Close" at bounding box center [906, 542] width 93 height 29
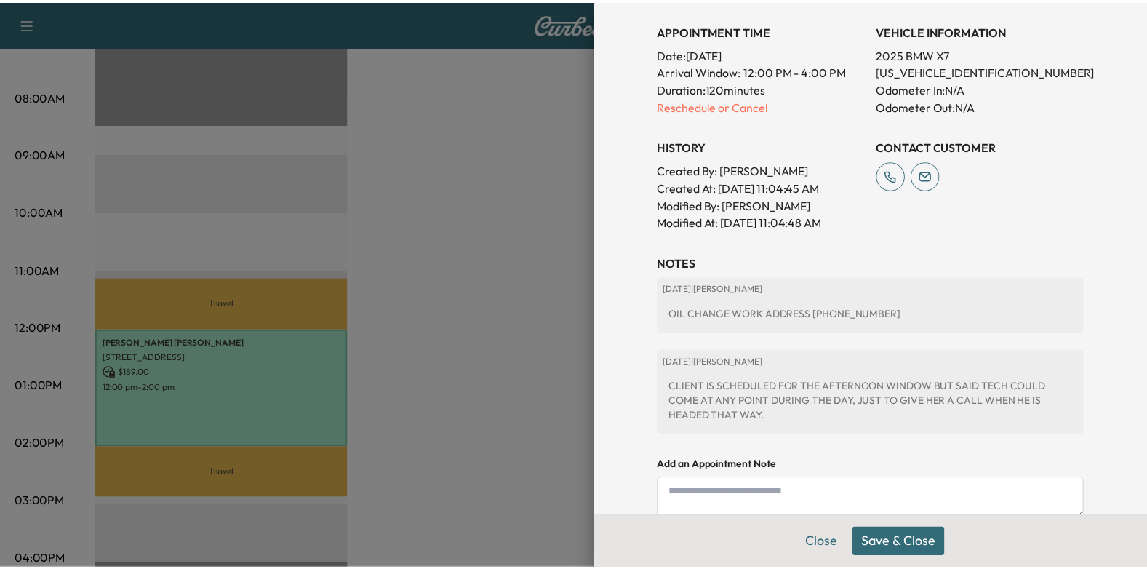
scroll to position [394, 0]
